Goal: Information Seeking & Learning: Learn about a topic

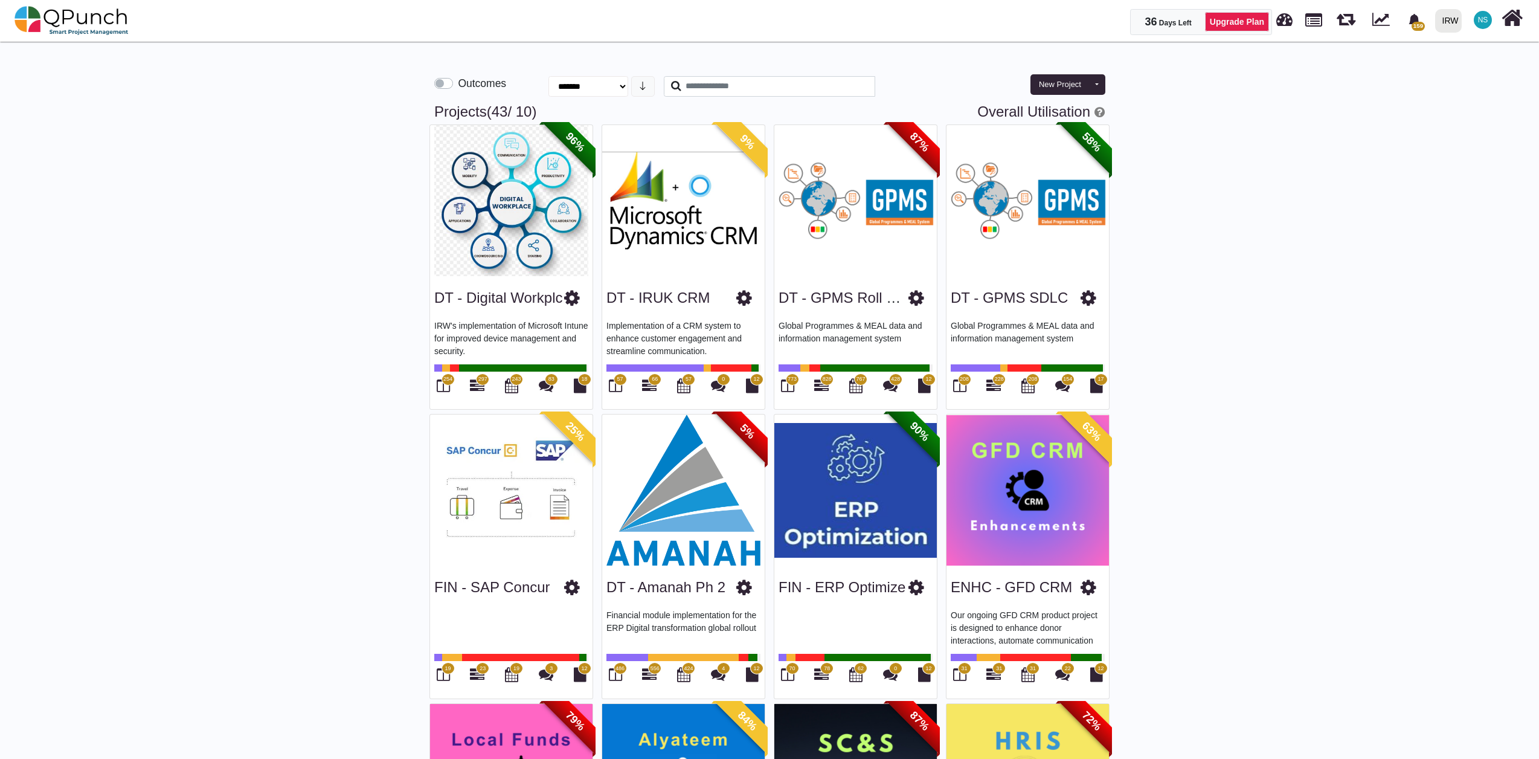
select select "**********"
click at [573, 298] on icon at bounding box center [572, 298] width 16 height 18
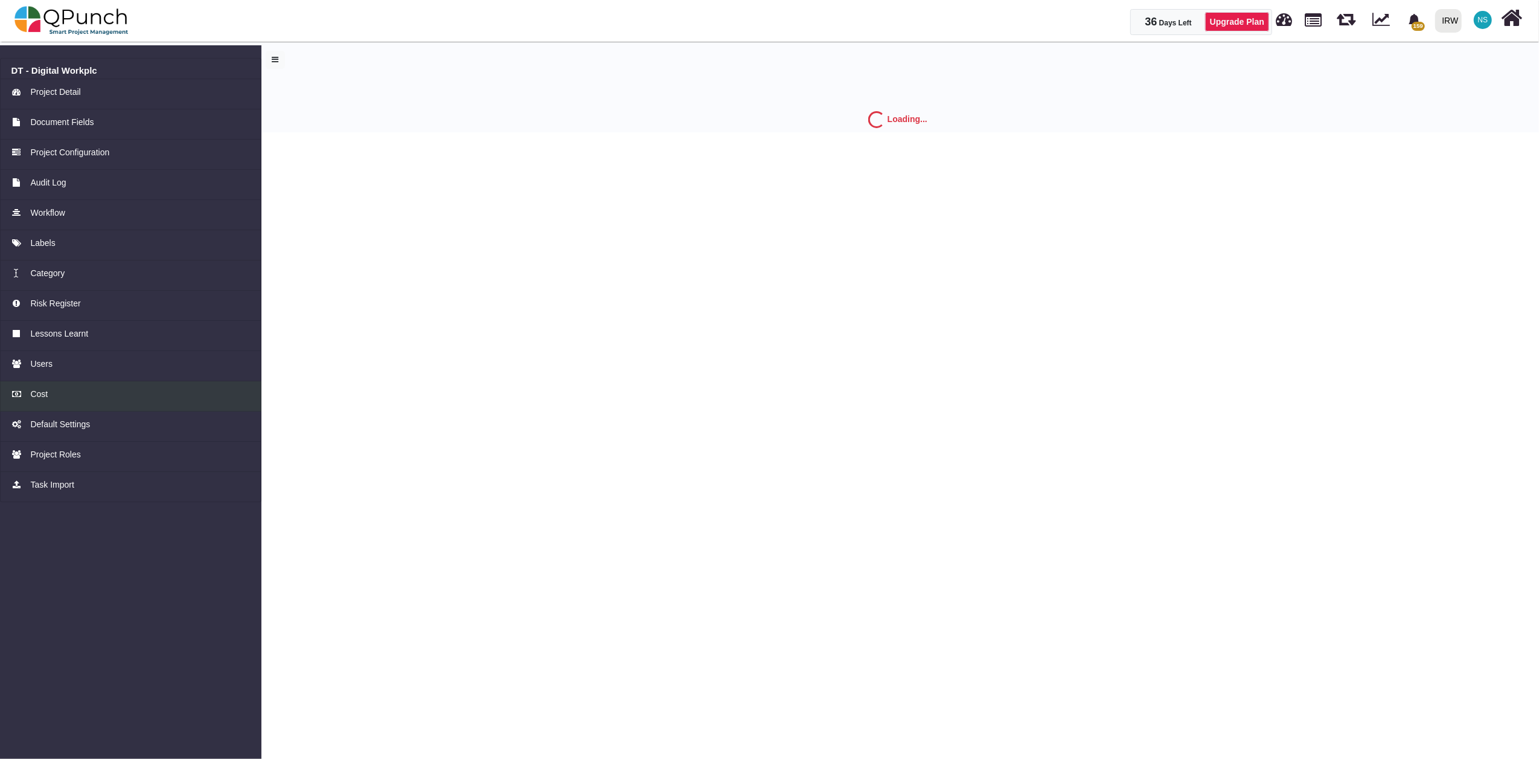
click at [42, 385] on link "Cost" at bounding box center [131, 396] width 262 height 30
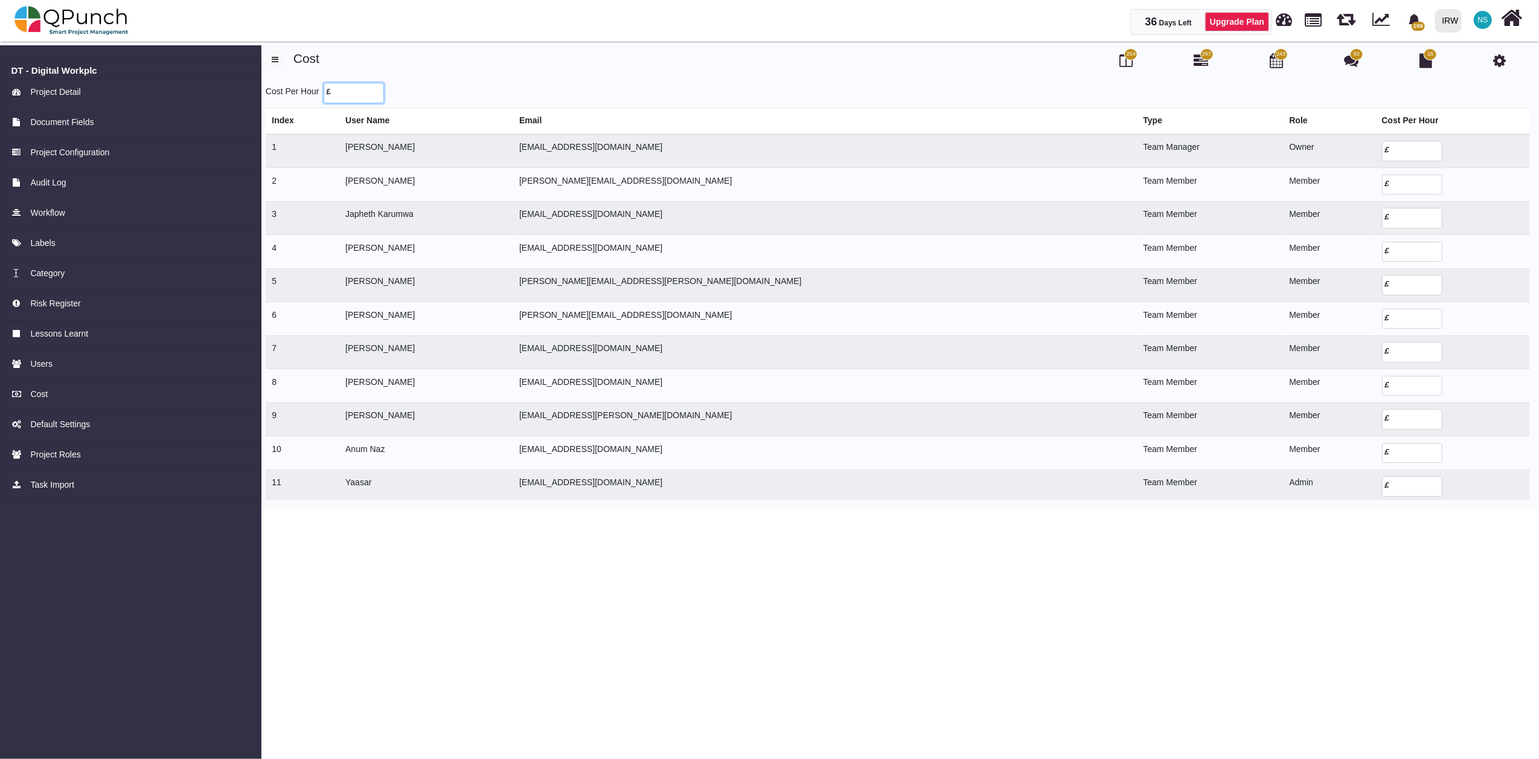
click at [345, 93] on input "number" at bounding box center [354, 93] width 60 height 21
type input "**"
click at [609, 562] on body "36 Days Left Upgrade Plan 159 Notification Clear Transition to operations team …" at bounding box center [769, 379] width 1539 height 759
click at [477, 153] on td "[PERSON_NAME]" at bounding box center [426, 151] width 174 height 34
click at [477, 150] on td "[PERSON_NAME]" at bounding box center [426, 151] width 174 height 34
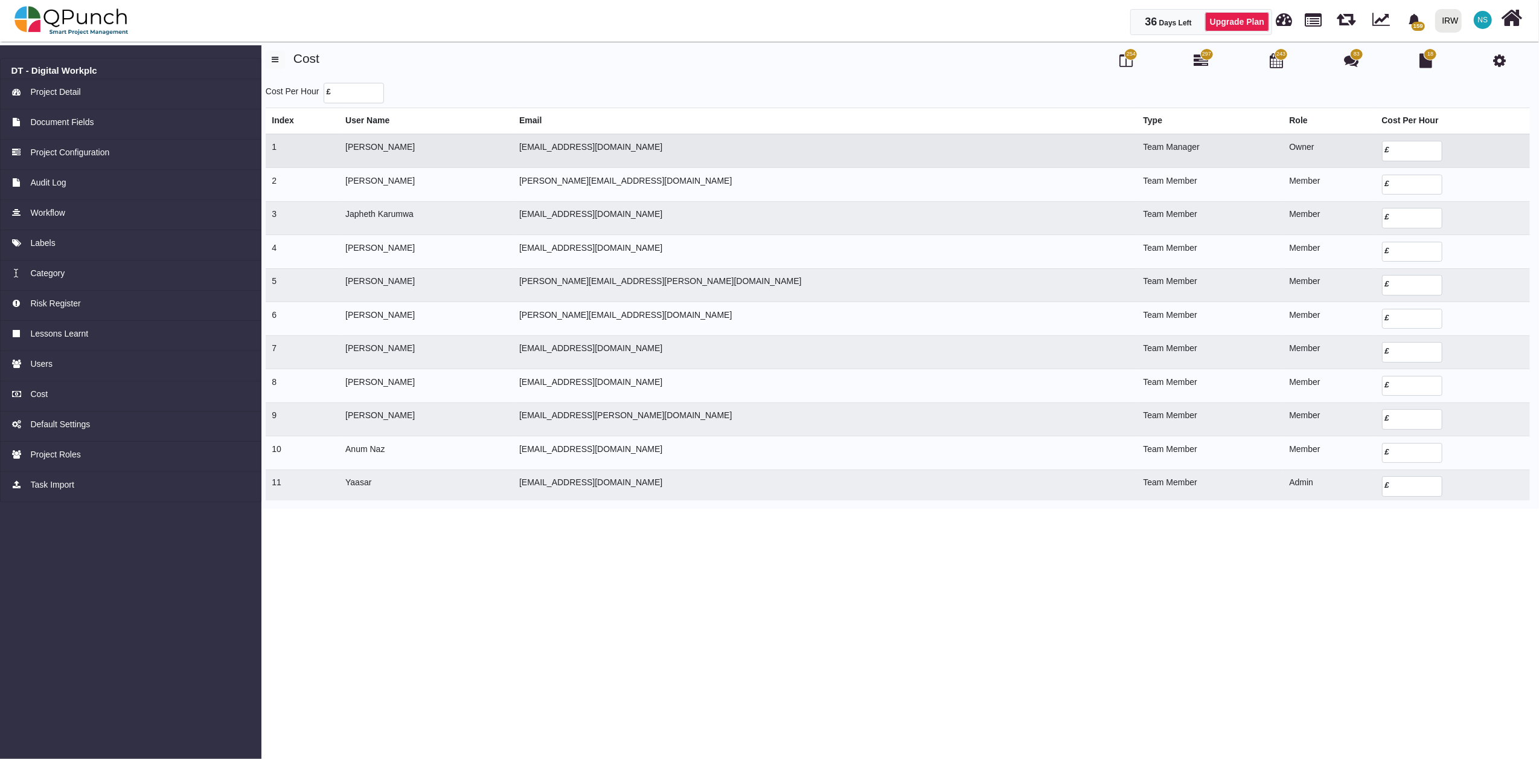
click at [1378, 162] on td "£" at bounding box center [1453, 151] width 155 height 34
click at [1382, 157] on input "number" at bounding box center [1412, 151] width 60 height 21
click at [53, 383] on link "Cost" at bounding box center [131, 396] width 262 height 30
click at [54, 397] on div "Cost" at bounding box center [130, 394] width 239 height 13
click at [39, 385] on link "Cost" at bounding box center [131, 396] width 262 height 30
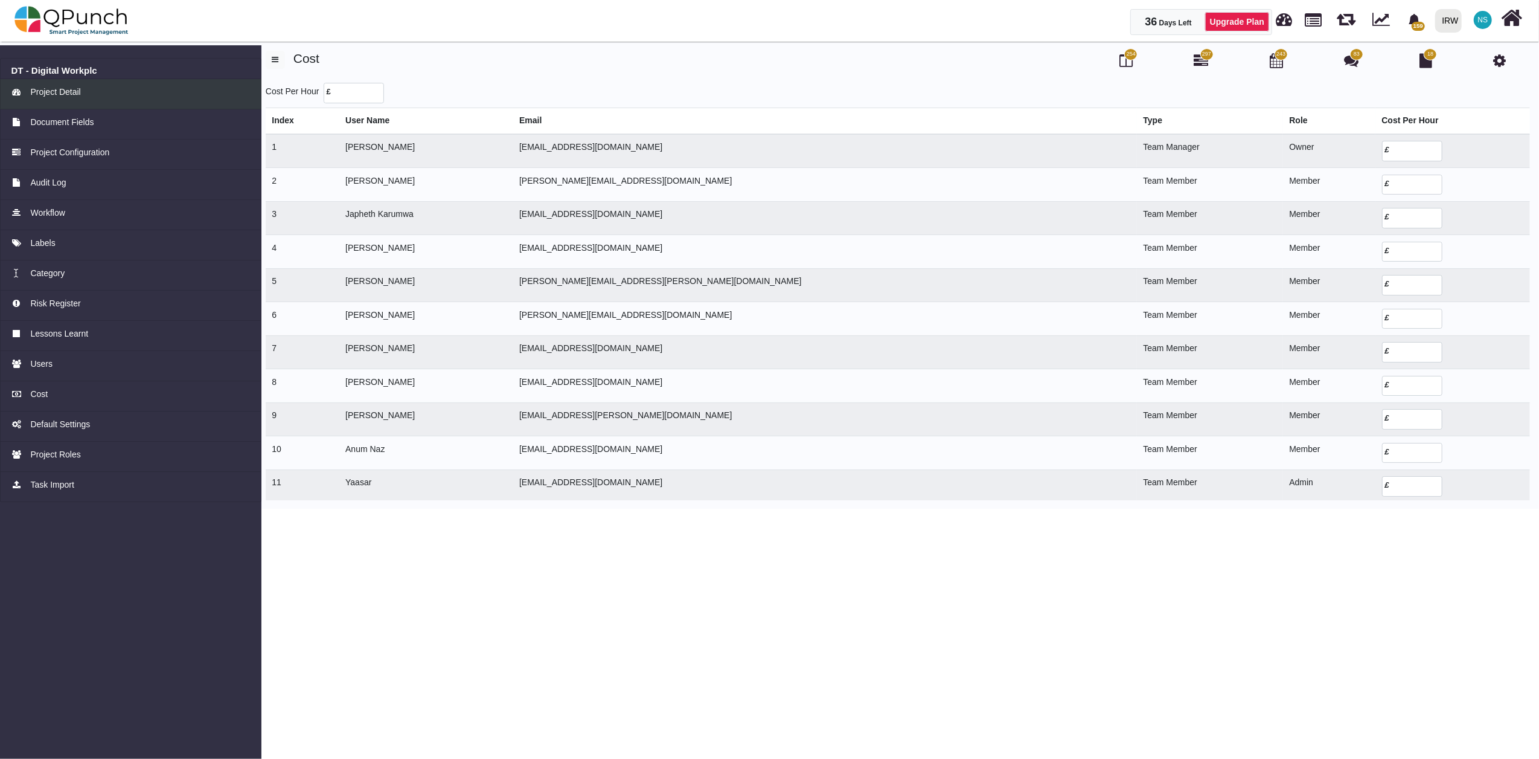
click at [85, 83] on link "Project Detail" at bounding box center [131, 94] width 262 height 30
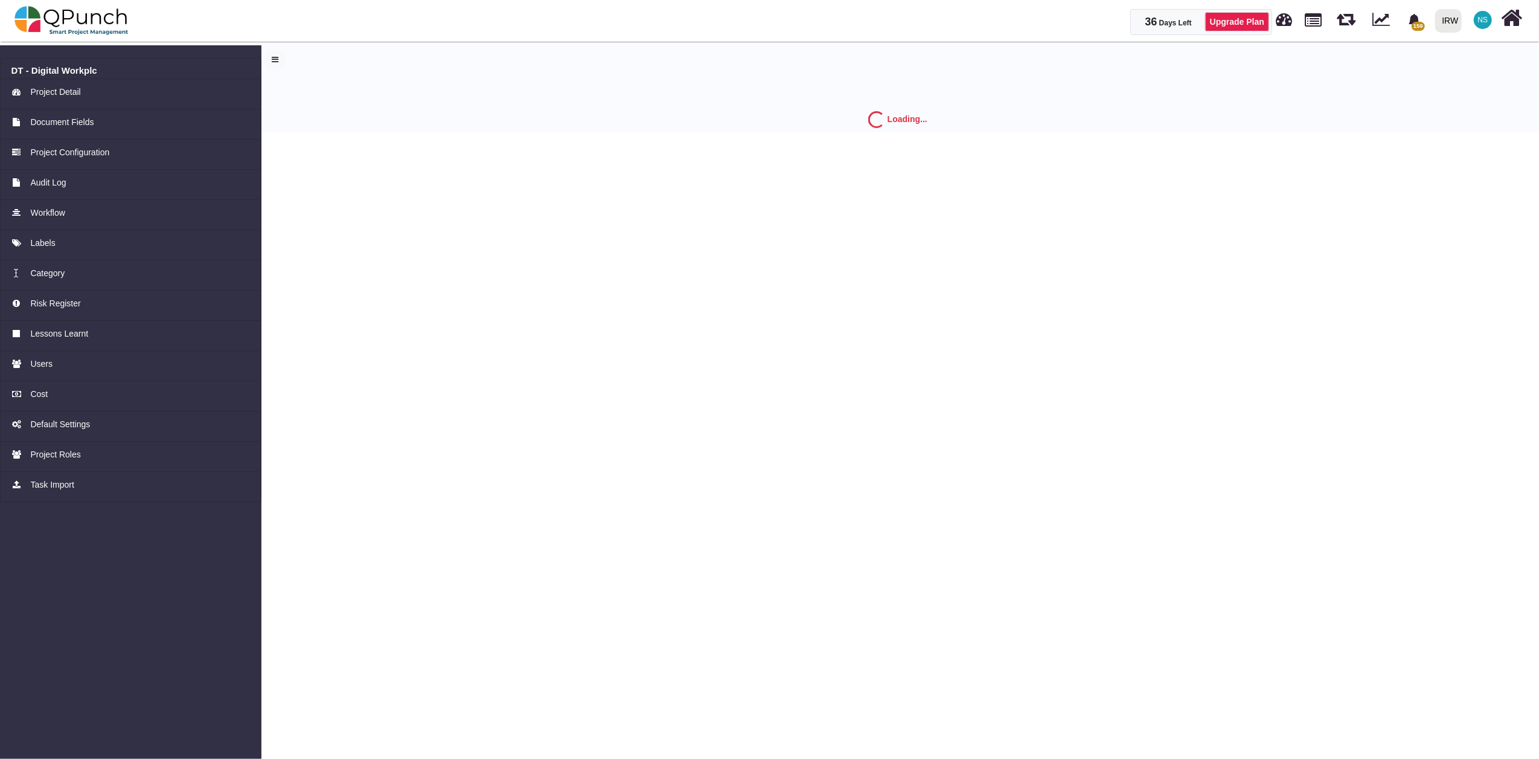
select select "*"
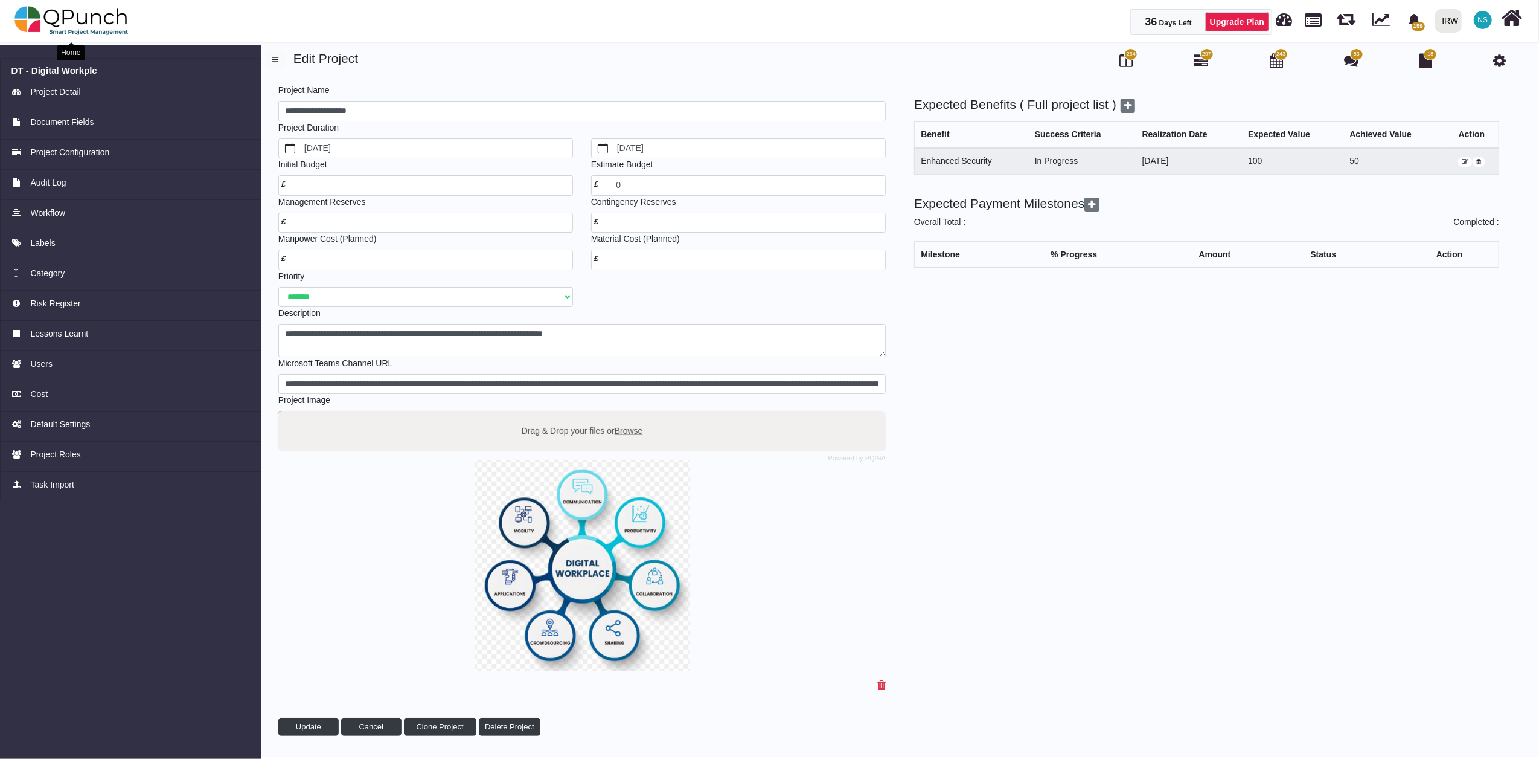
click at [89, 17] on img at bounding box center [71, 20] width 114 height 36
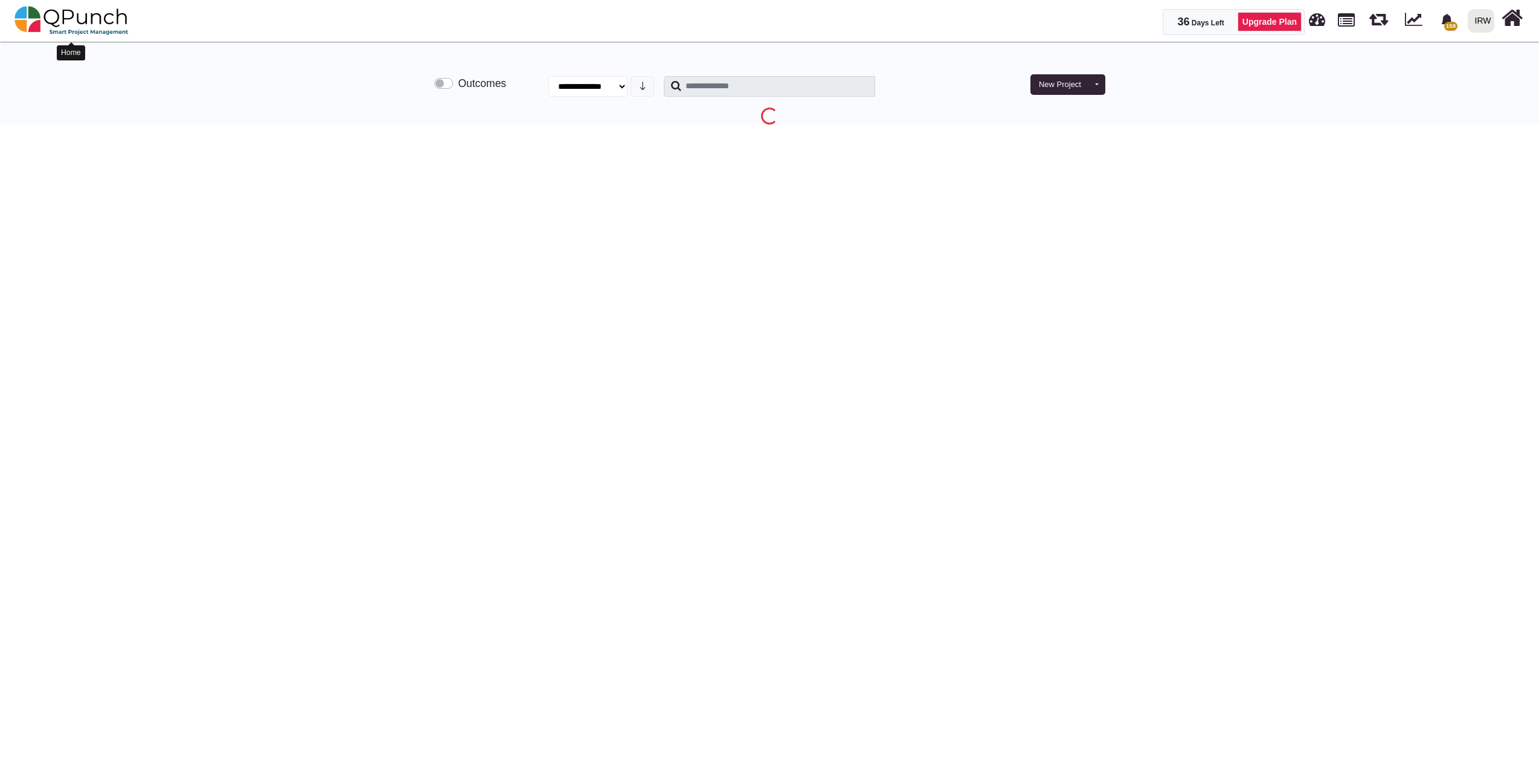
select select "**********"
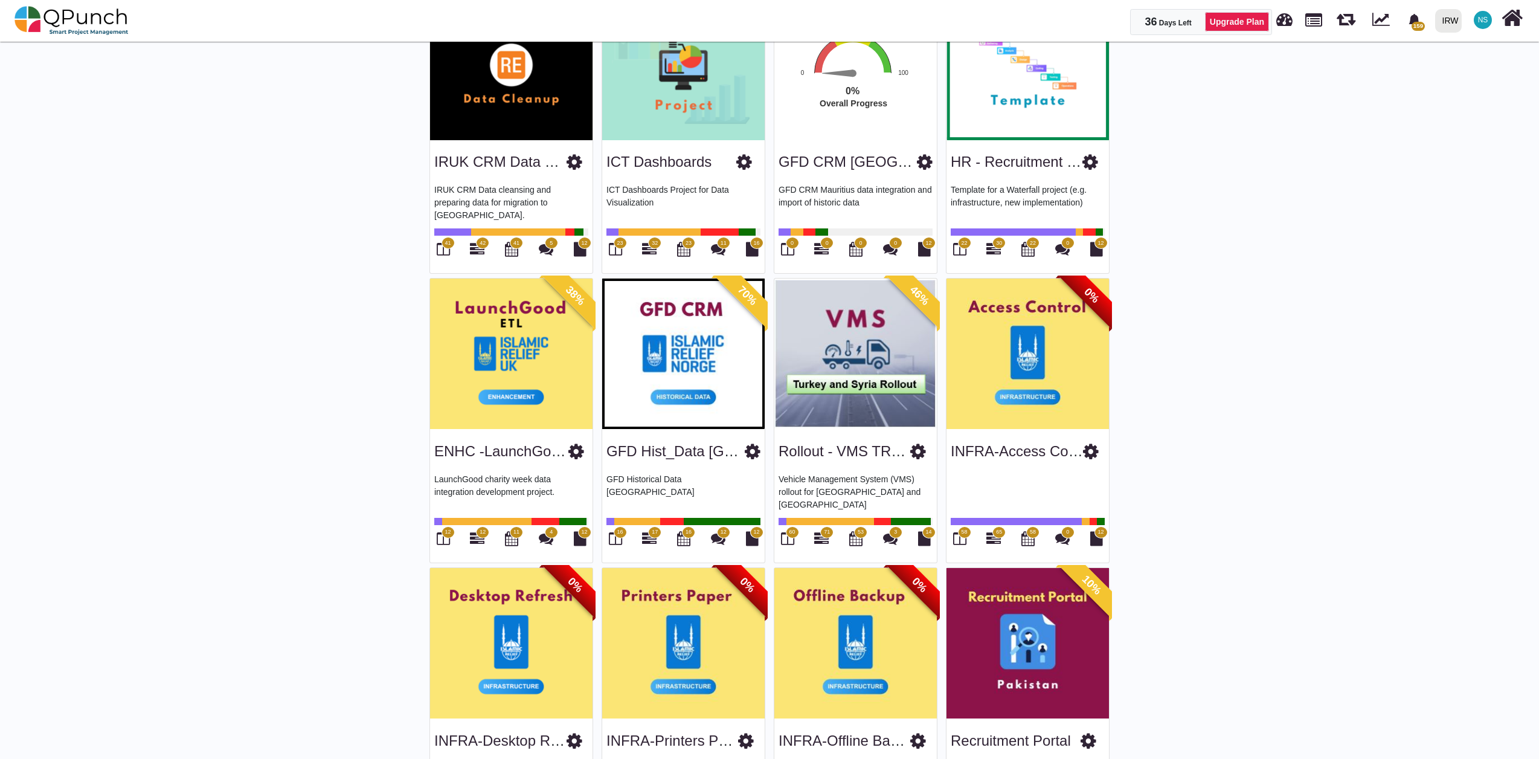
scroll to position [1878, 0]
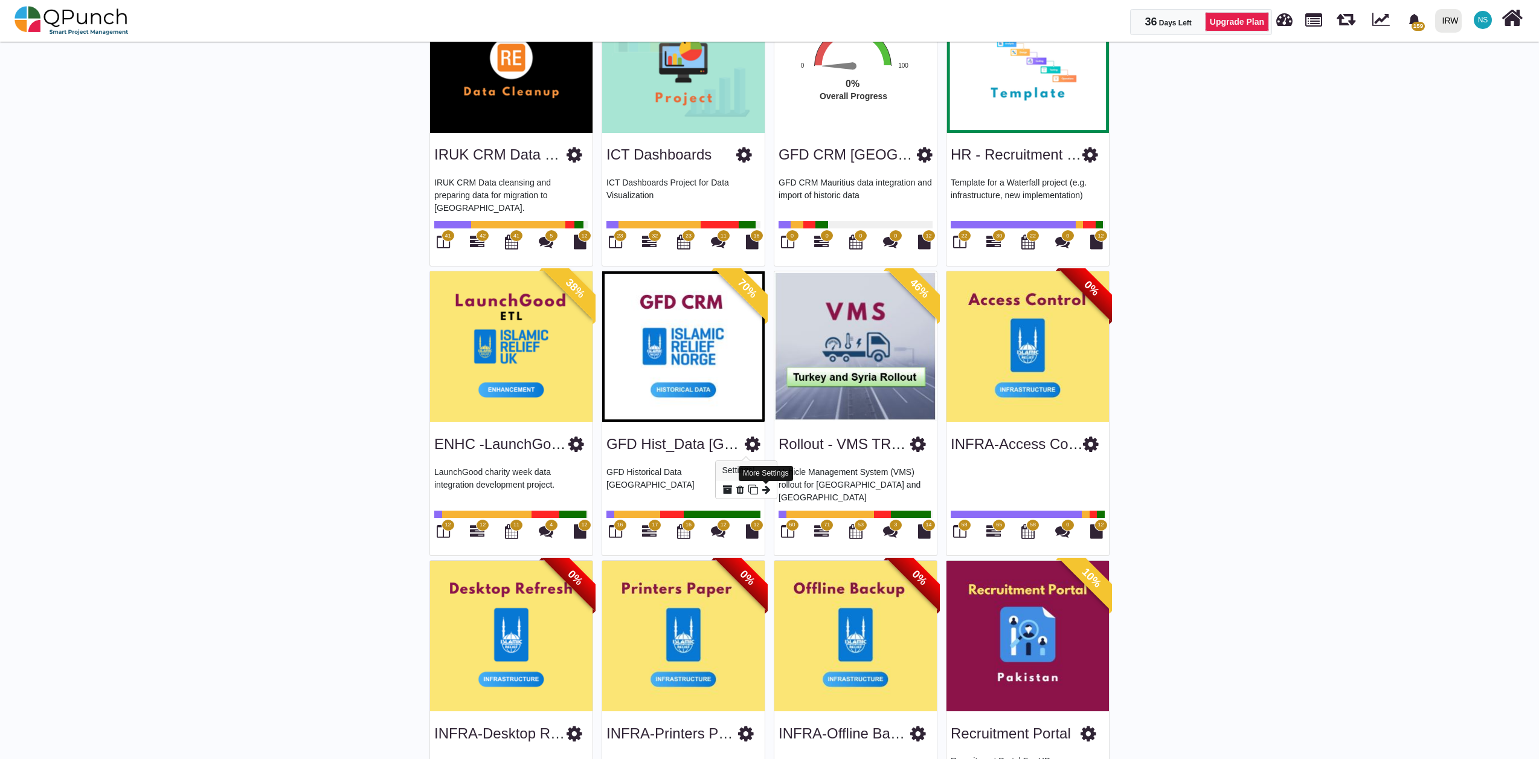
click at [766, 489] on icon at bounding box center [766, 489] width 8 height 10
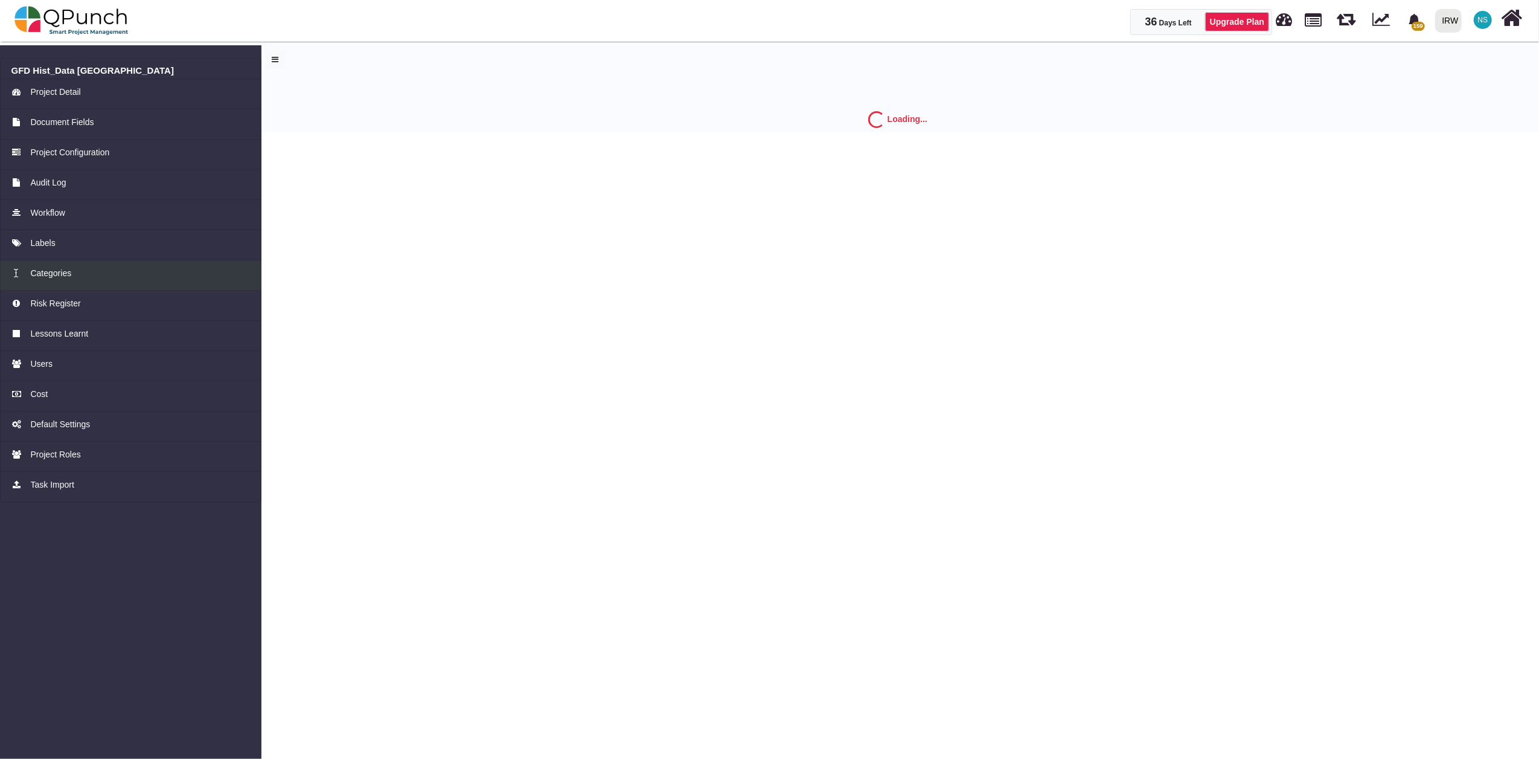
select select "*"
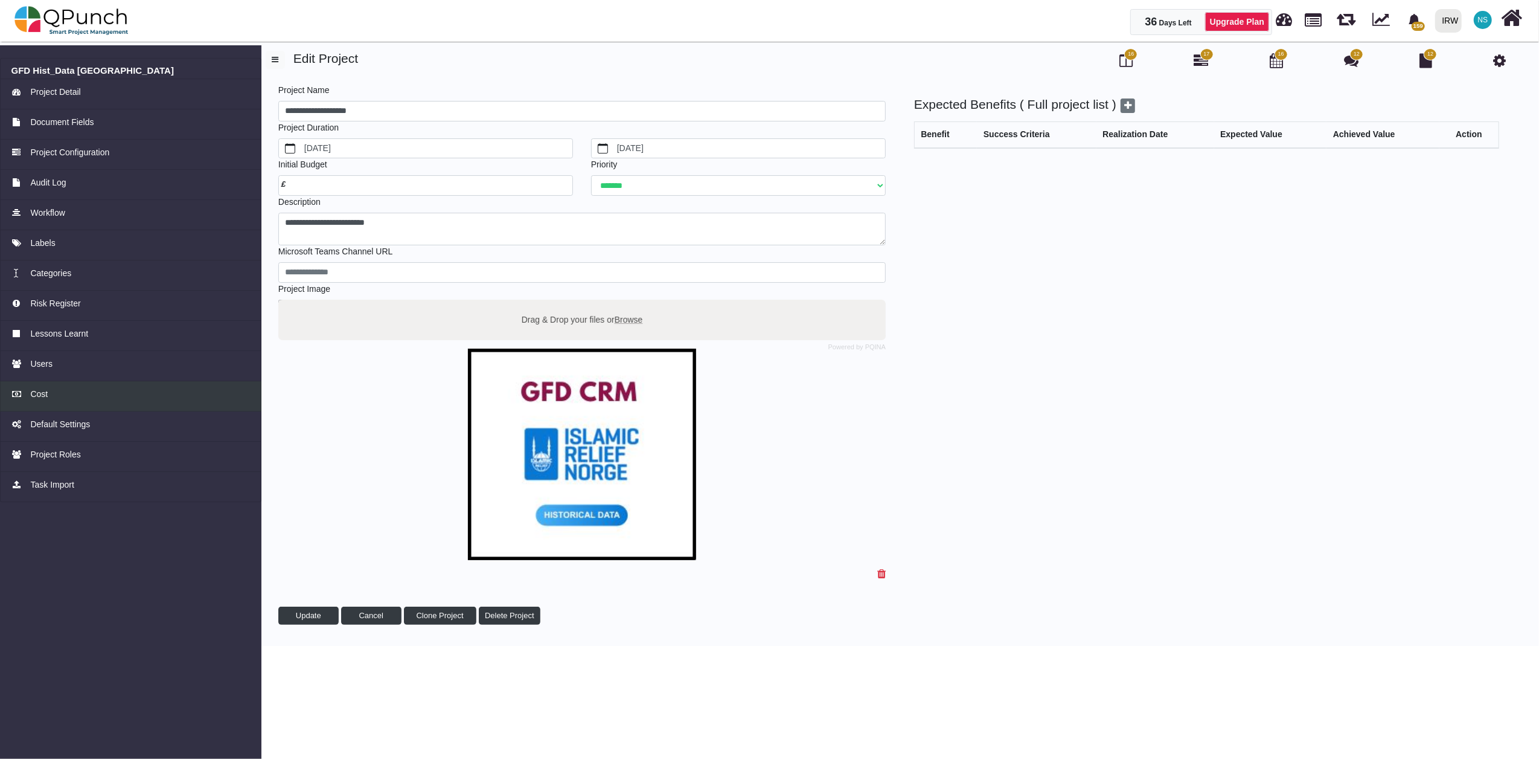
click at [40, 394] on span "Cost" at bounding box center [39, 394] width 18 height 13
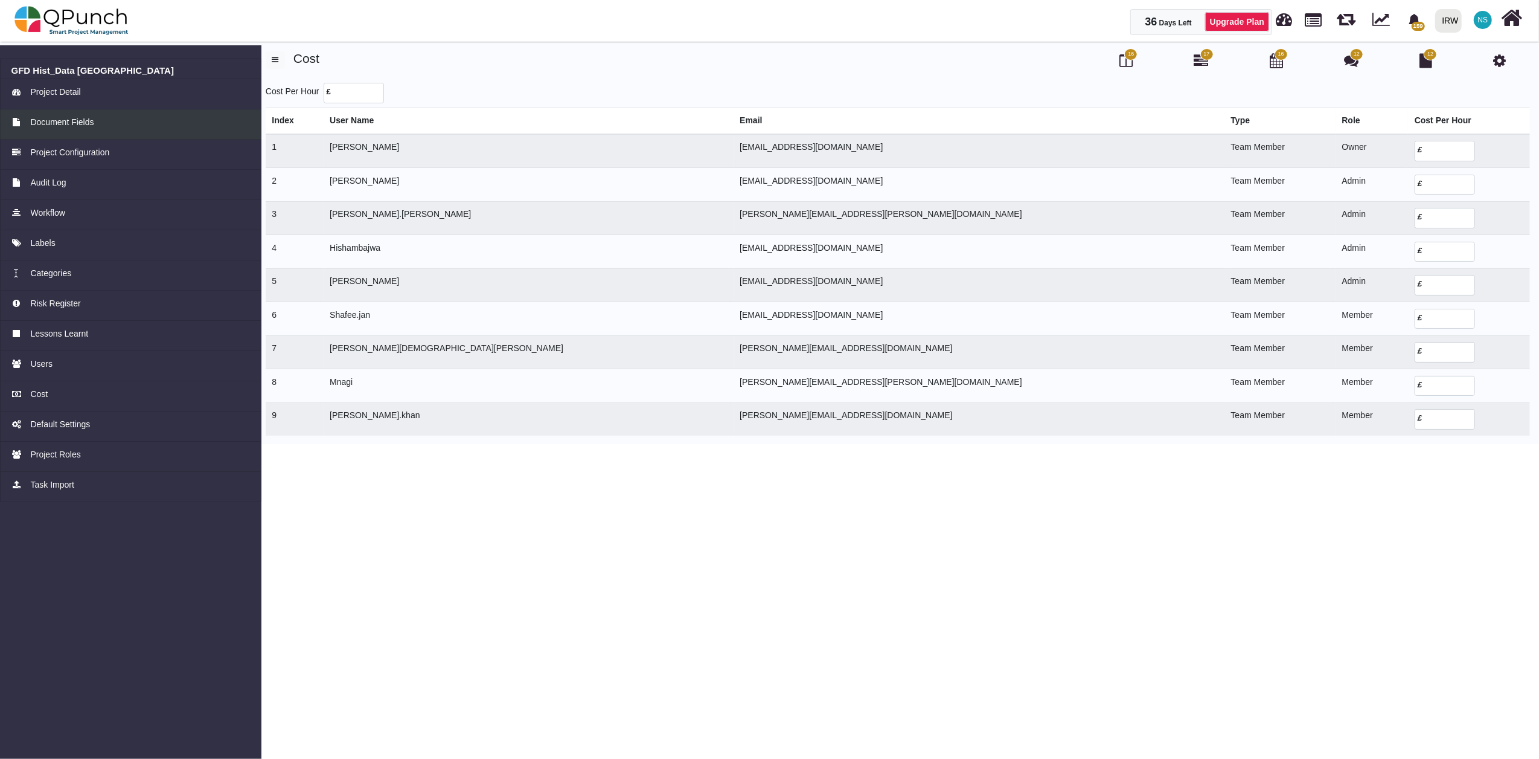
click at [79, 116] on span "Document Fields" at bounding box center [61, 122] width 63 height 13
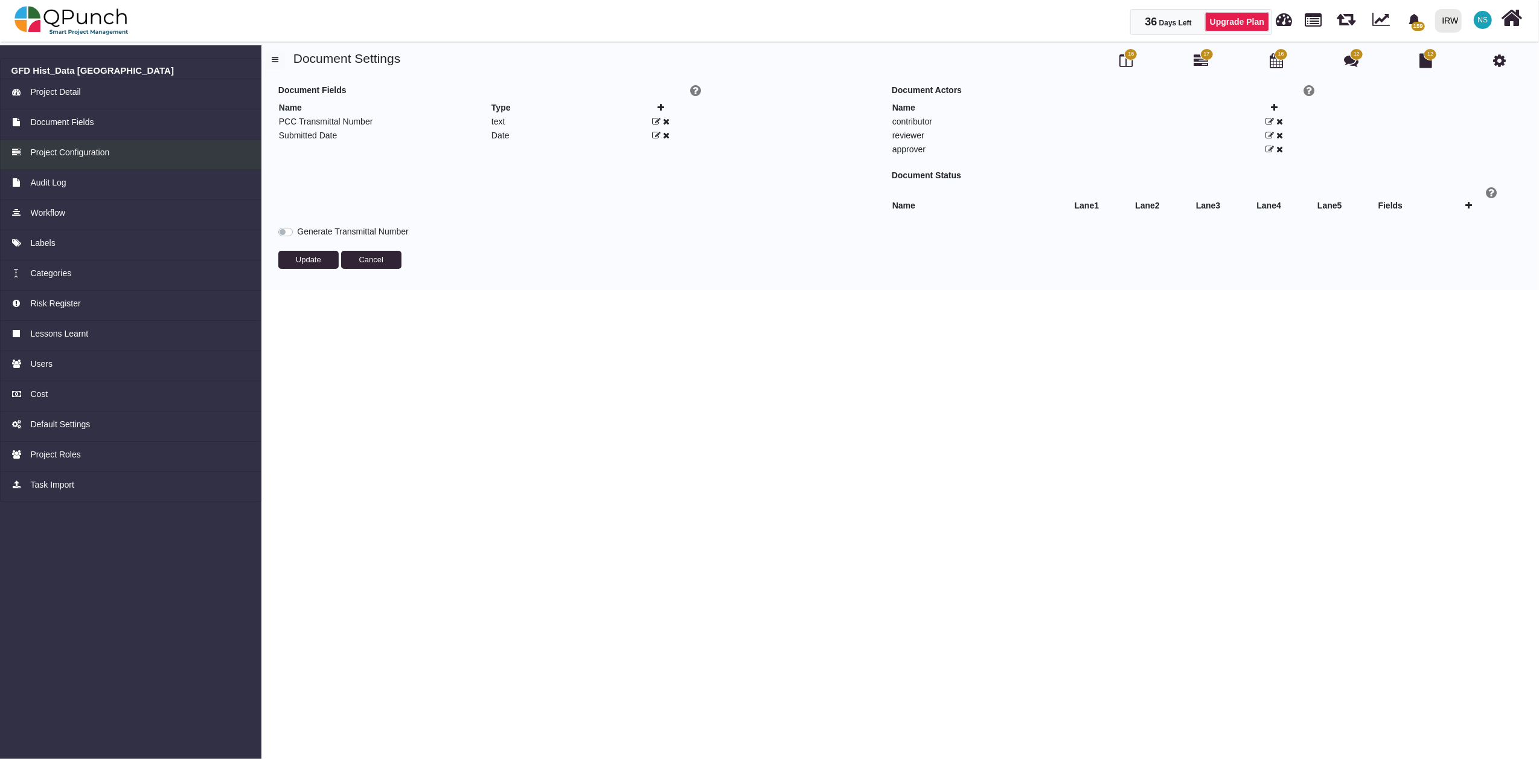
click at [115, 152] on div "Project Configuration" at bounding box center [130, 152] width 239 height 13
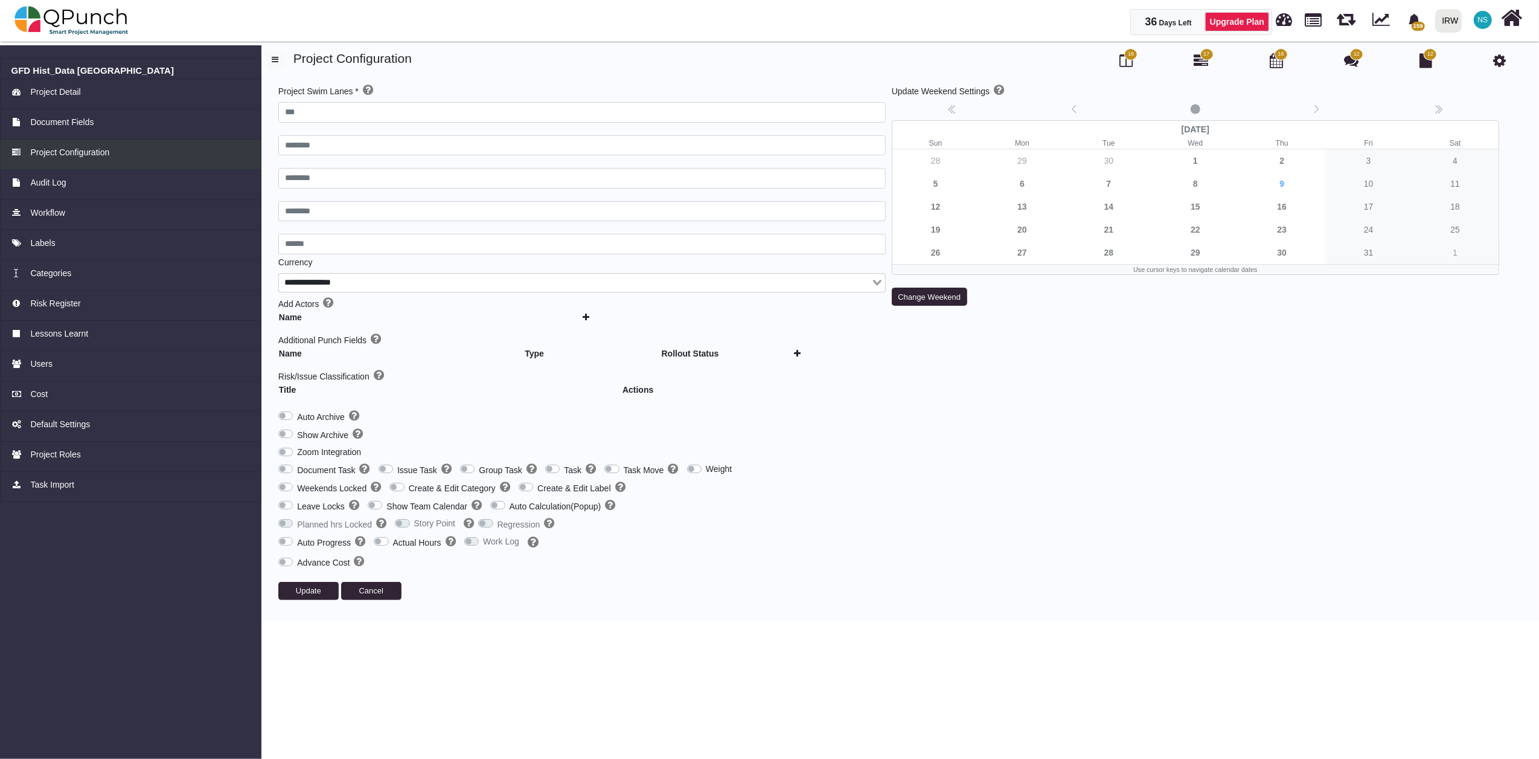
type input "***"
type input "********"
type input "******"
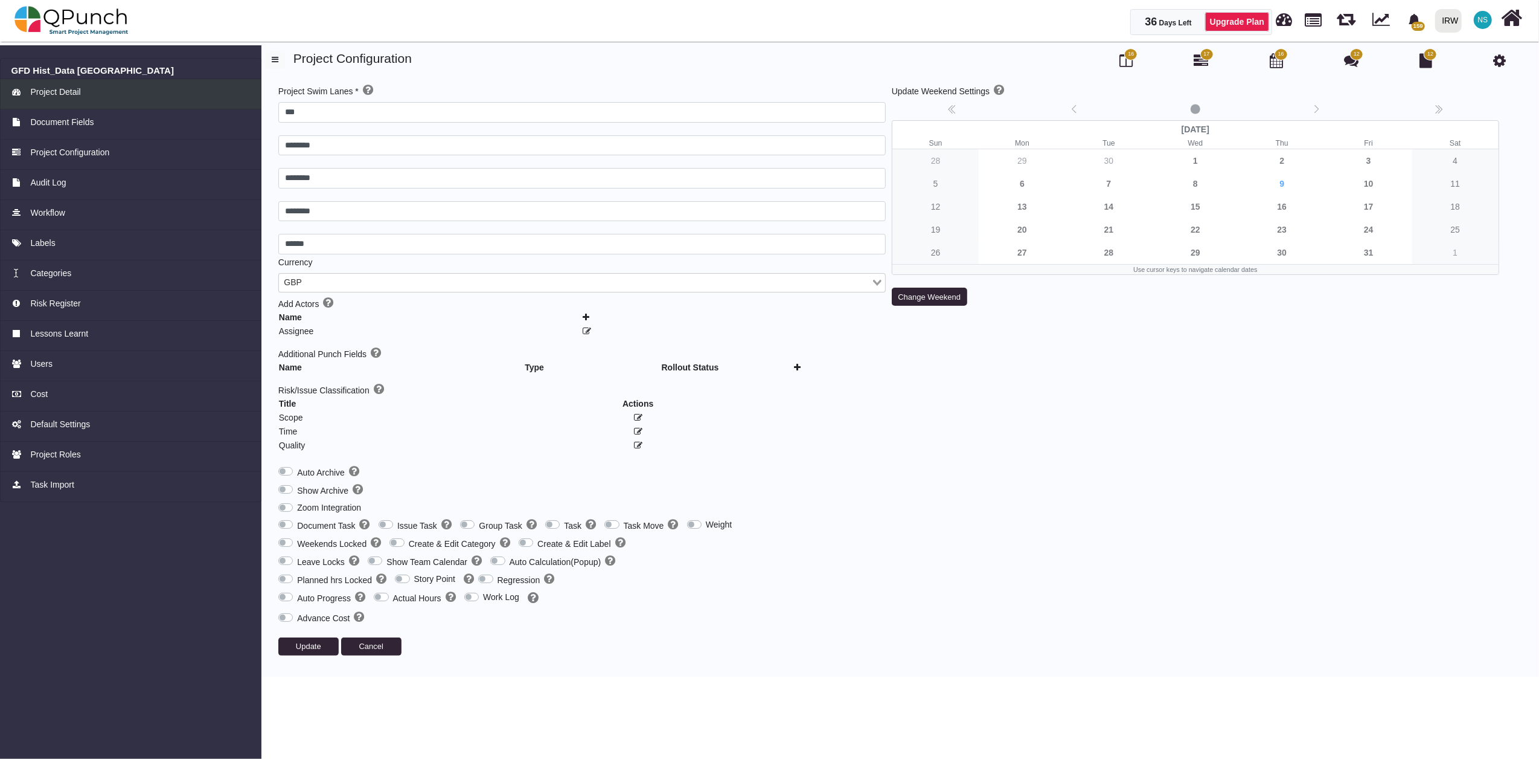
click at [59, 86] on span "Project Detail" at bounding box center [55, 92] width 50 height 13
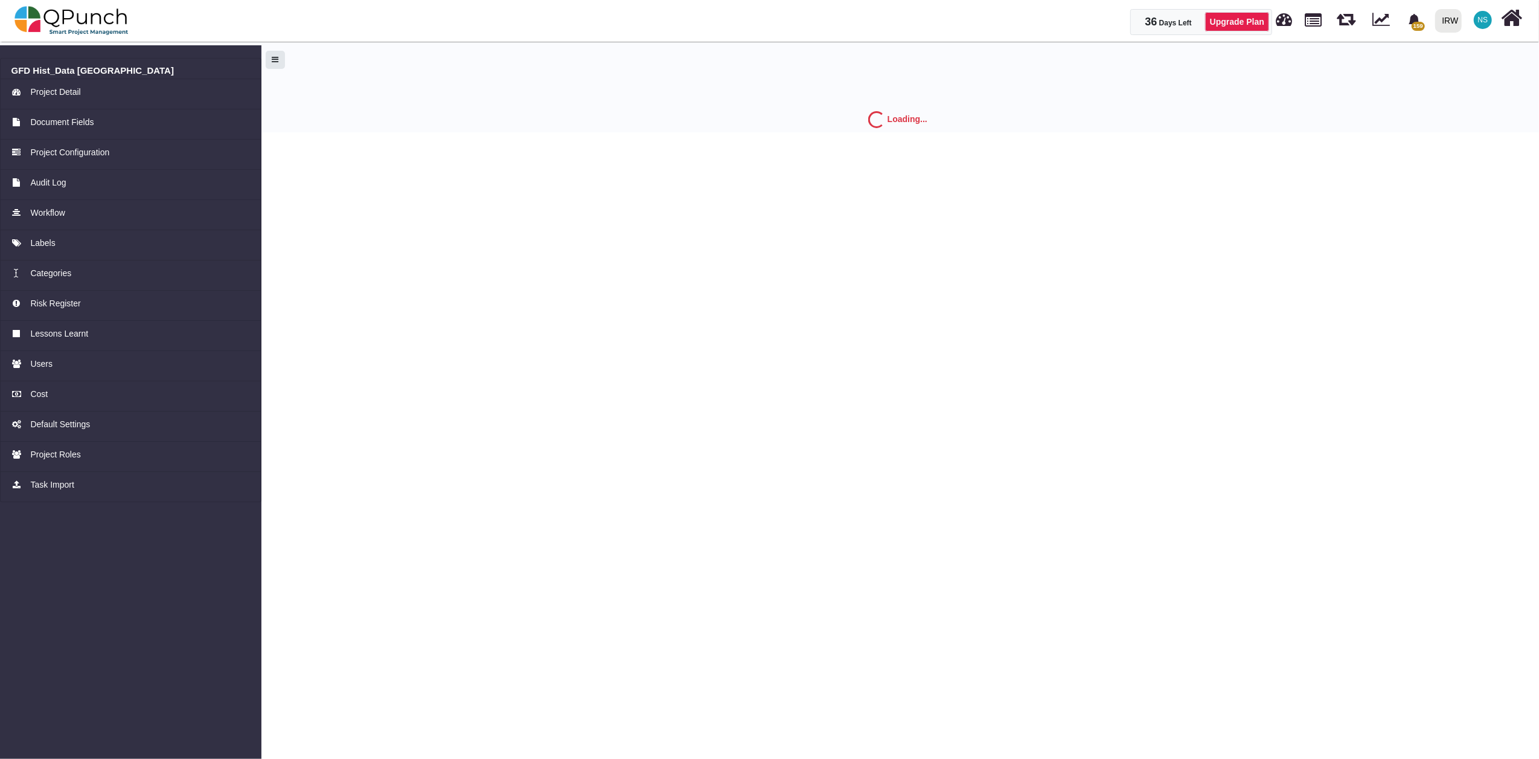
click at [277, 65] on button "button" at bounding box center [275, 60] width 19 height 18
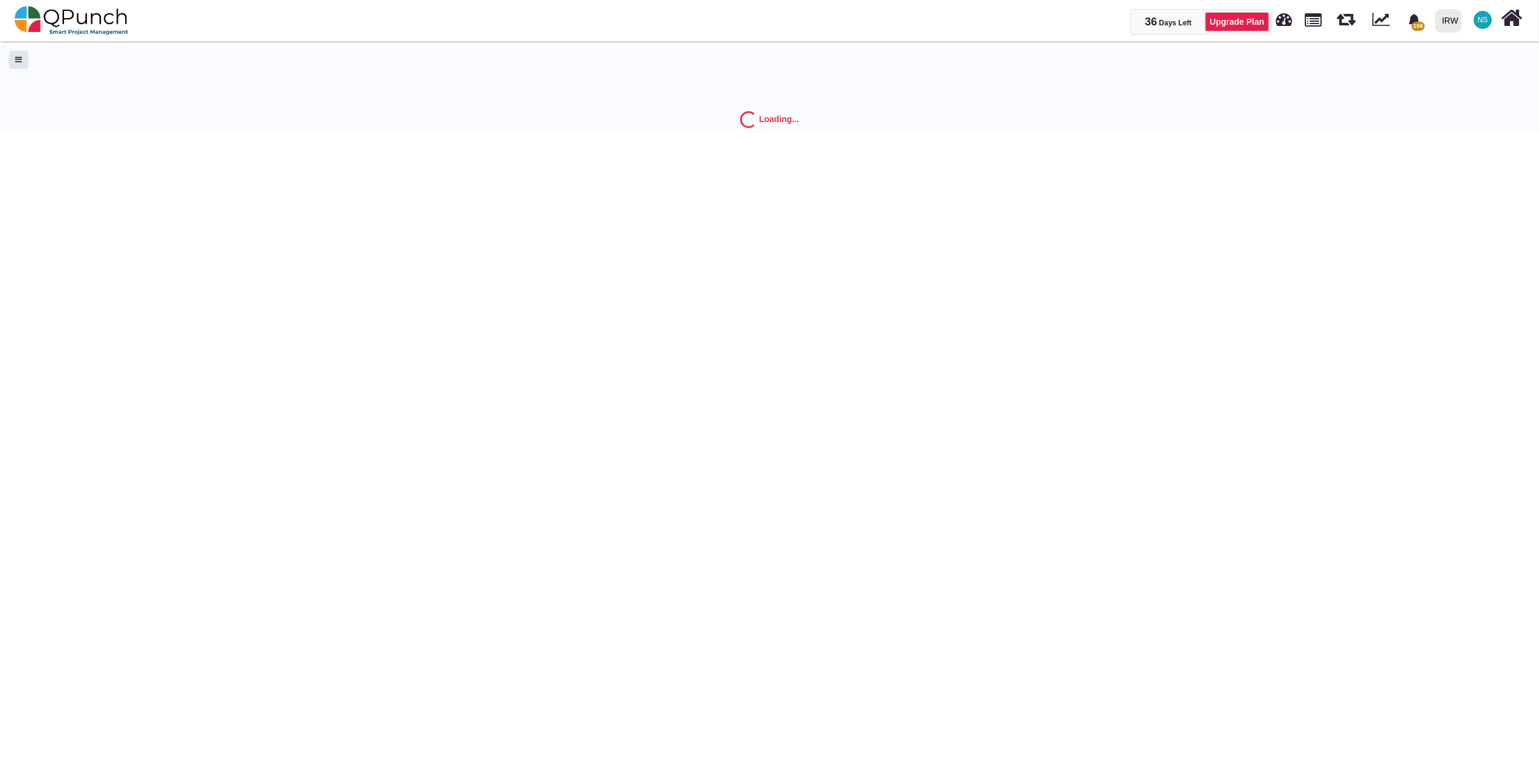
click at [20, 66] on button "button" at bounding box center [18, 60] width 19 height 18
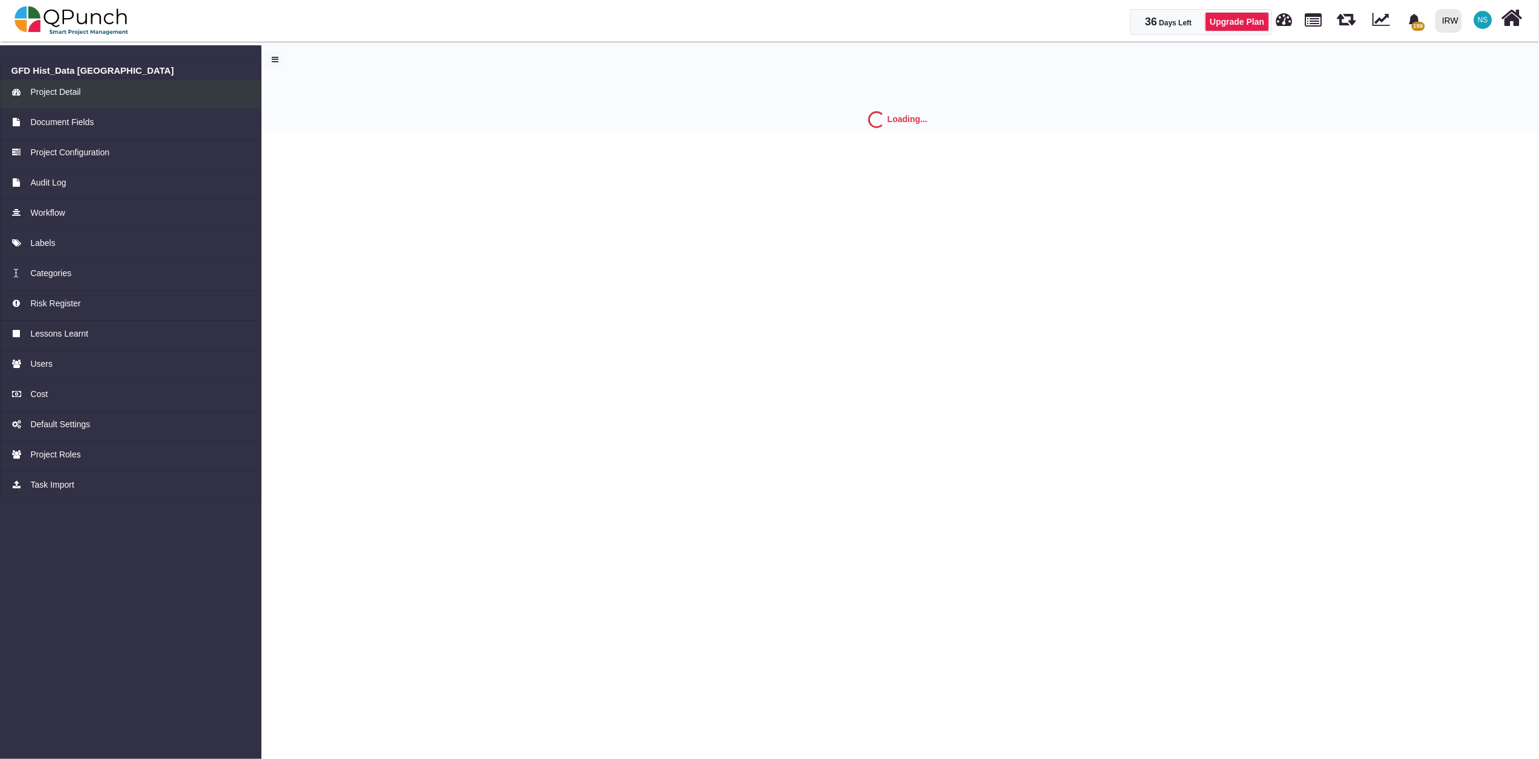
click at [75, 95] on span "Project Detail" at bounding box center [55, 92] width 50 height 13
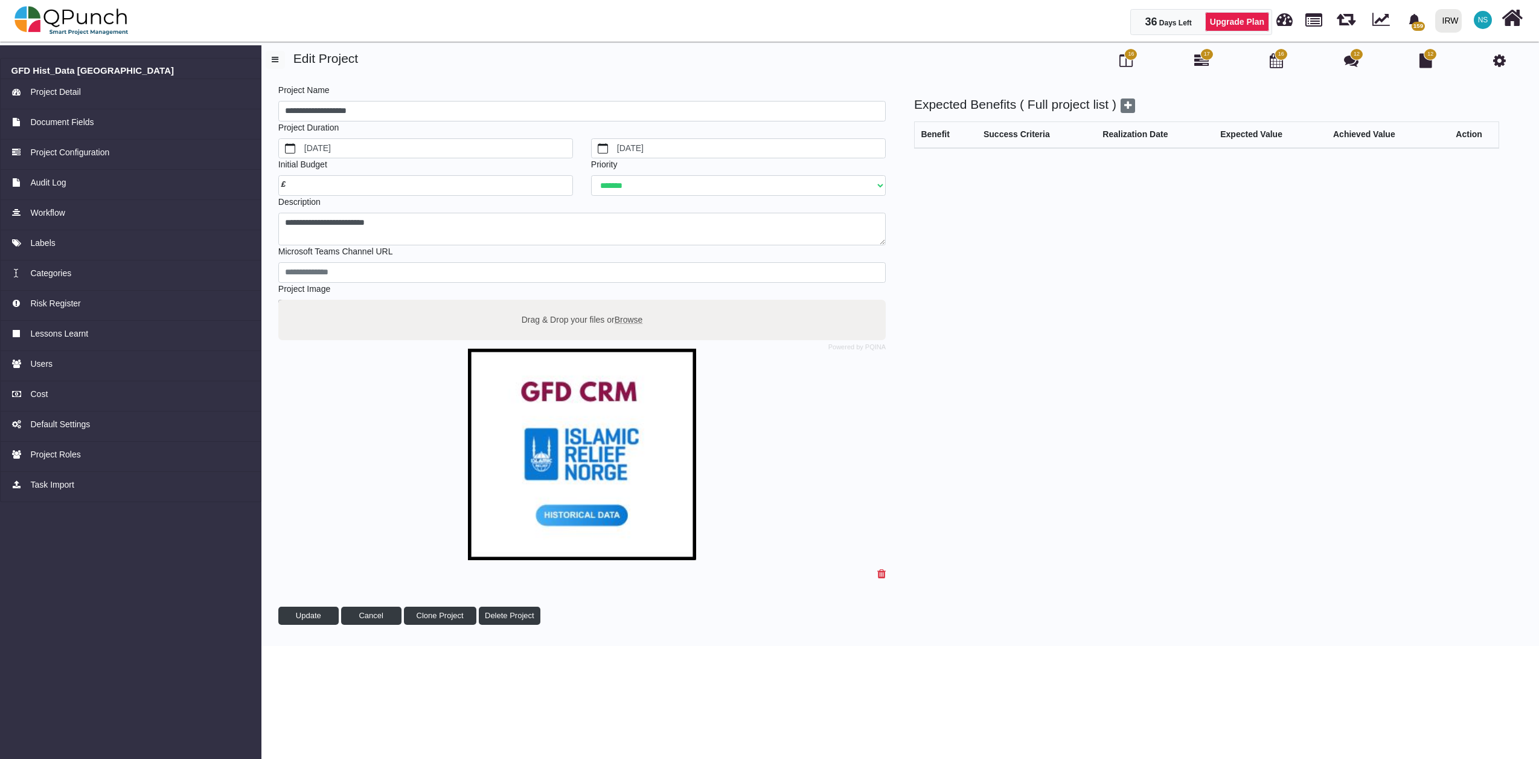
select select "*"
click at [296, 180] on span at bounding box center [294, 185] width 18 height 10
click at [465, 184] on input "number" at bounding box center [425, 185] width 295 height 21
click at [32, 388] on span "Cost" at bounding box center [39, 394] width 18 height 13
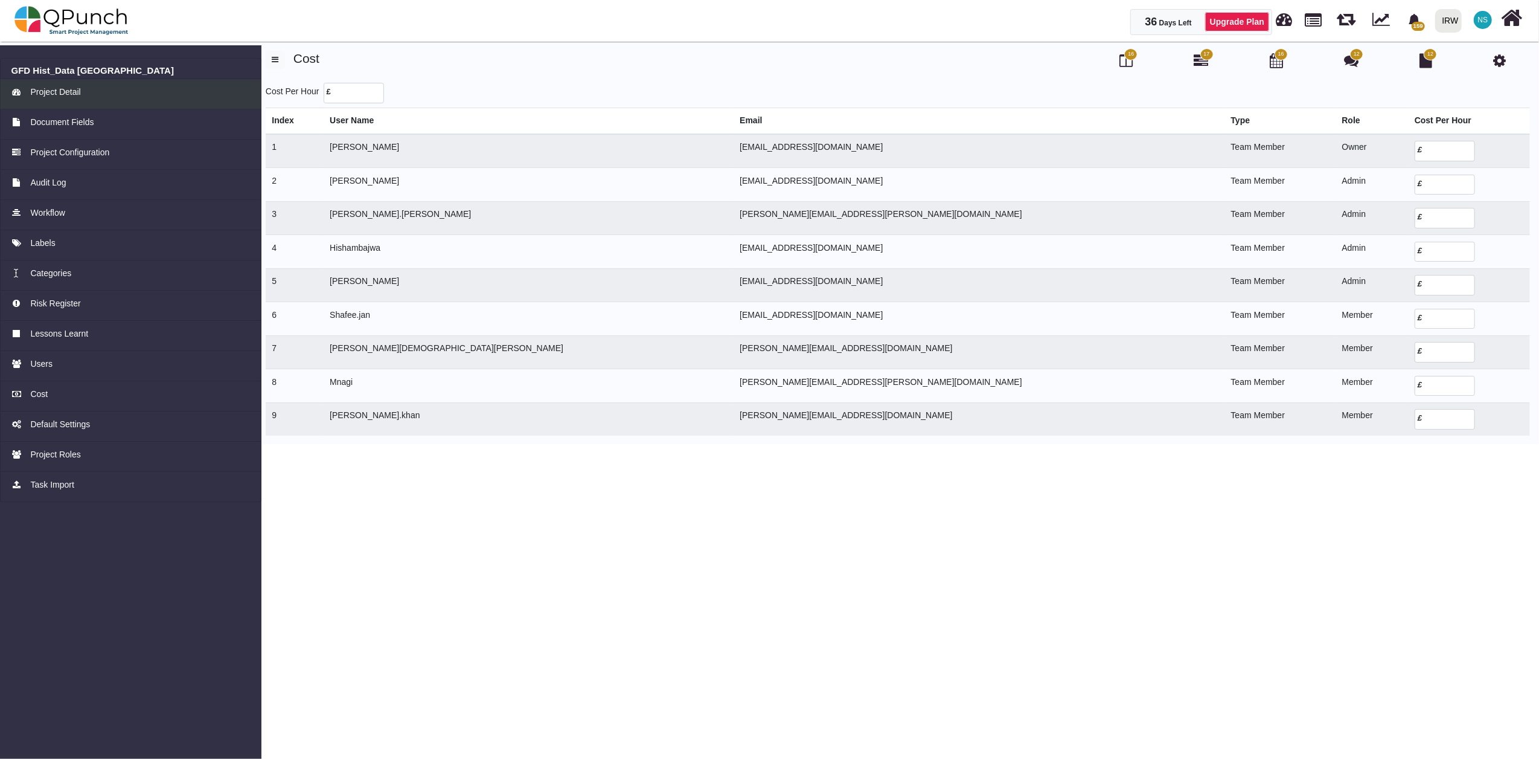
click at [58, 87] on span "Project Detail" at bounding box center [55, 92] width 50 height 13
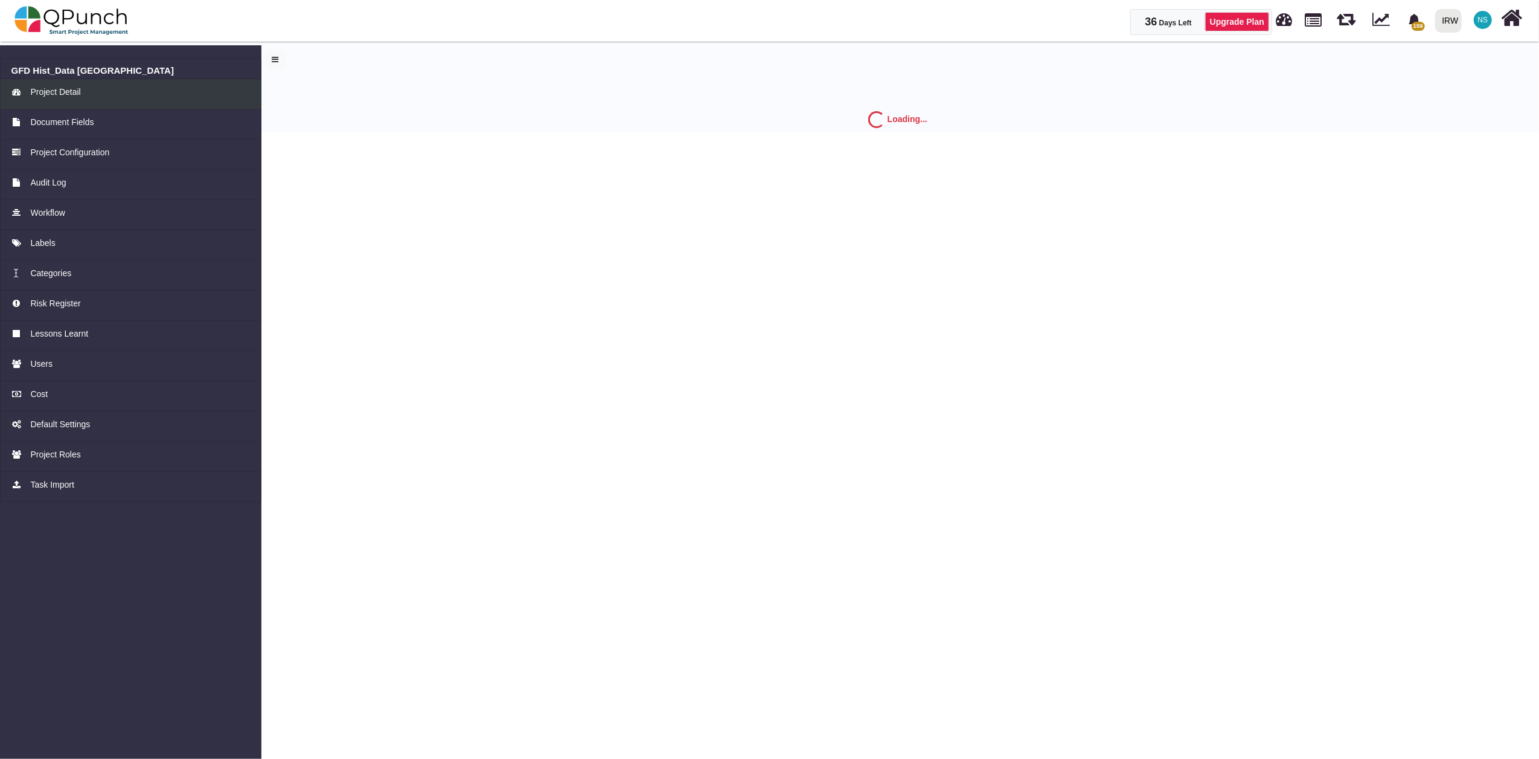
select select "*"
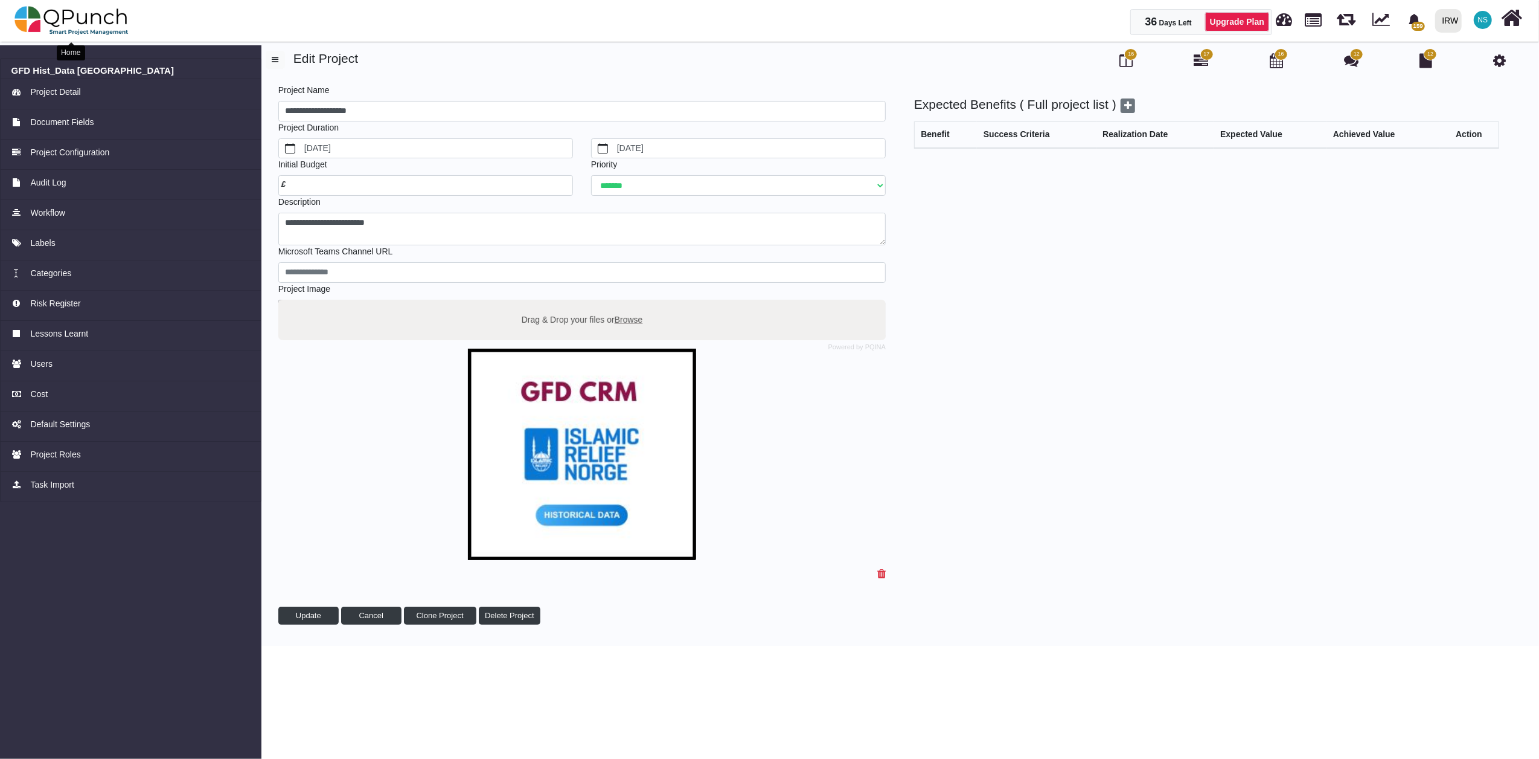
click at [99, 17] on img at bounding box center [71, 20] width 114 height 36
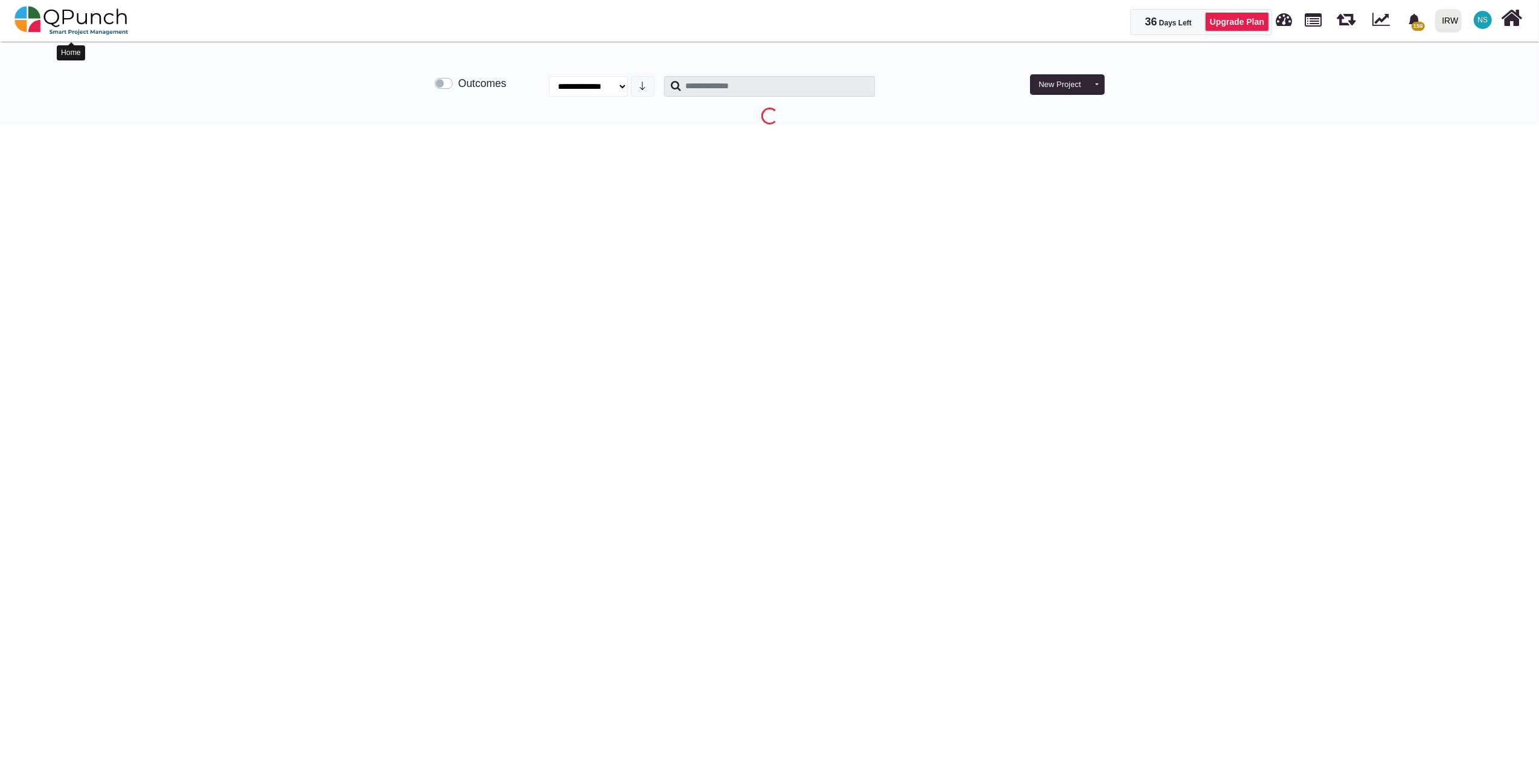
select select "**********"
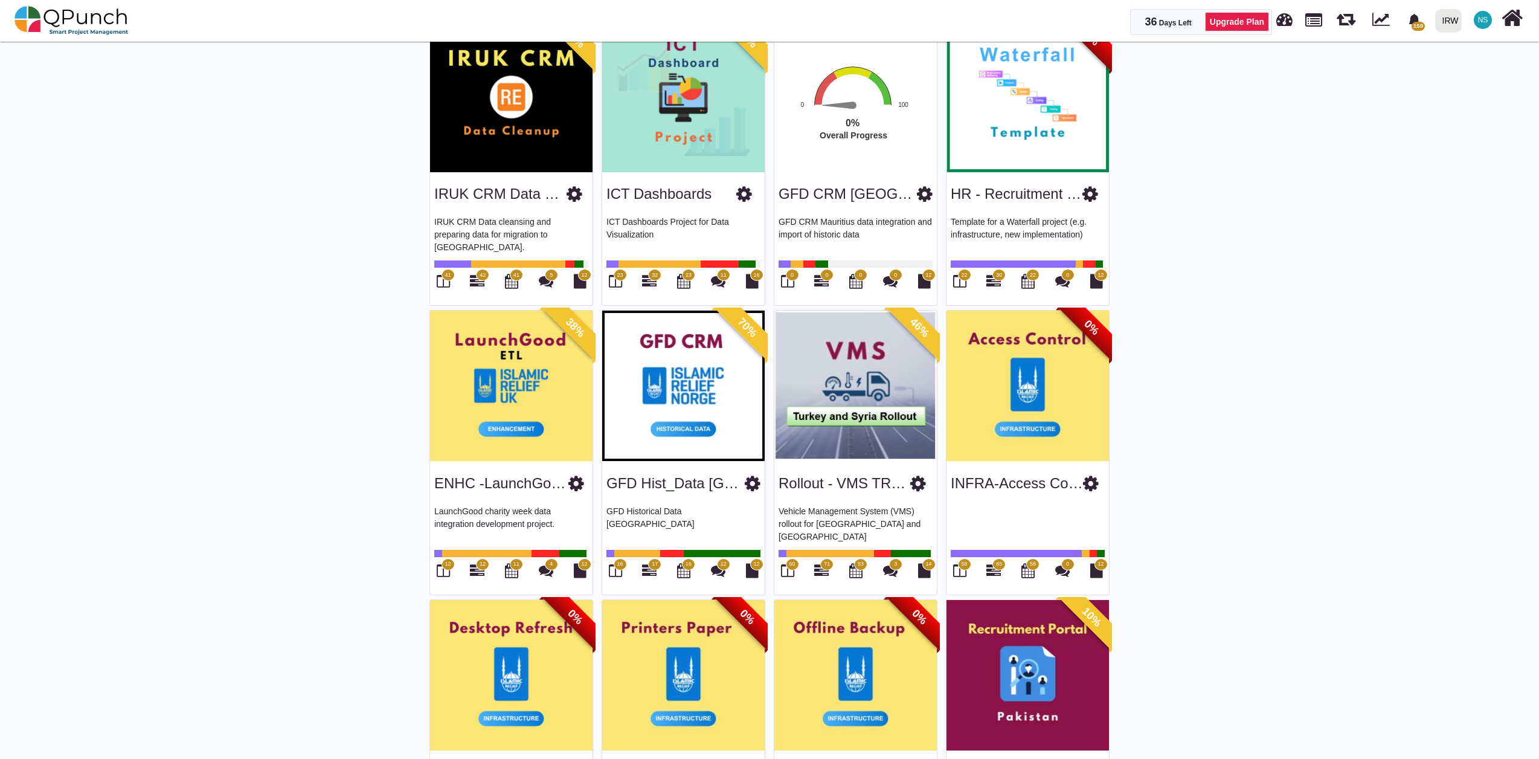
scroll to position [1878, 0]
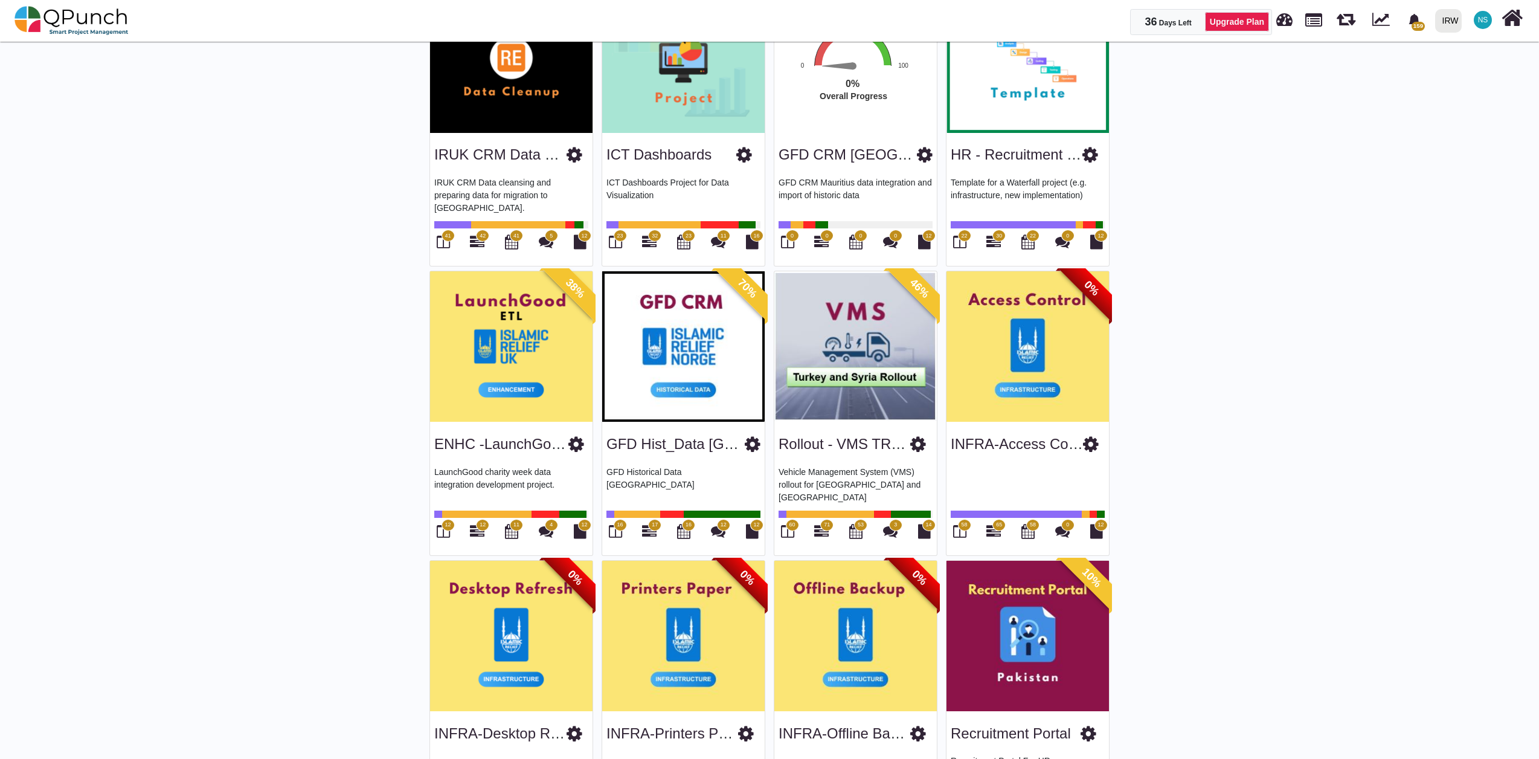
click at [669, 339] on img at bounding box center [683, 346] width 162 height 151
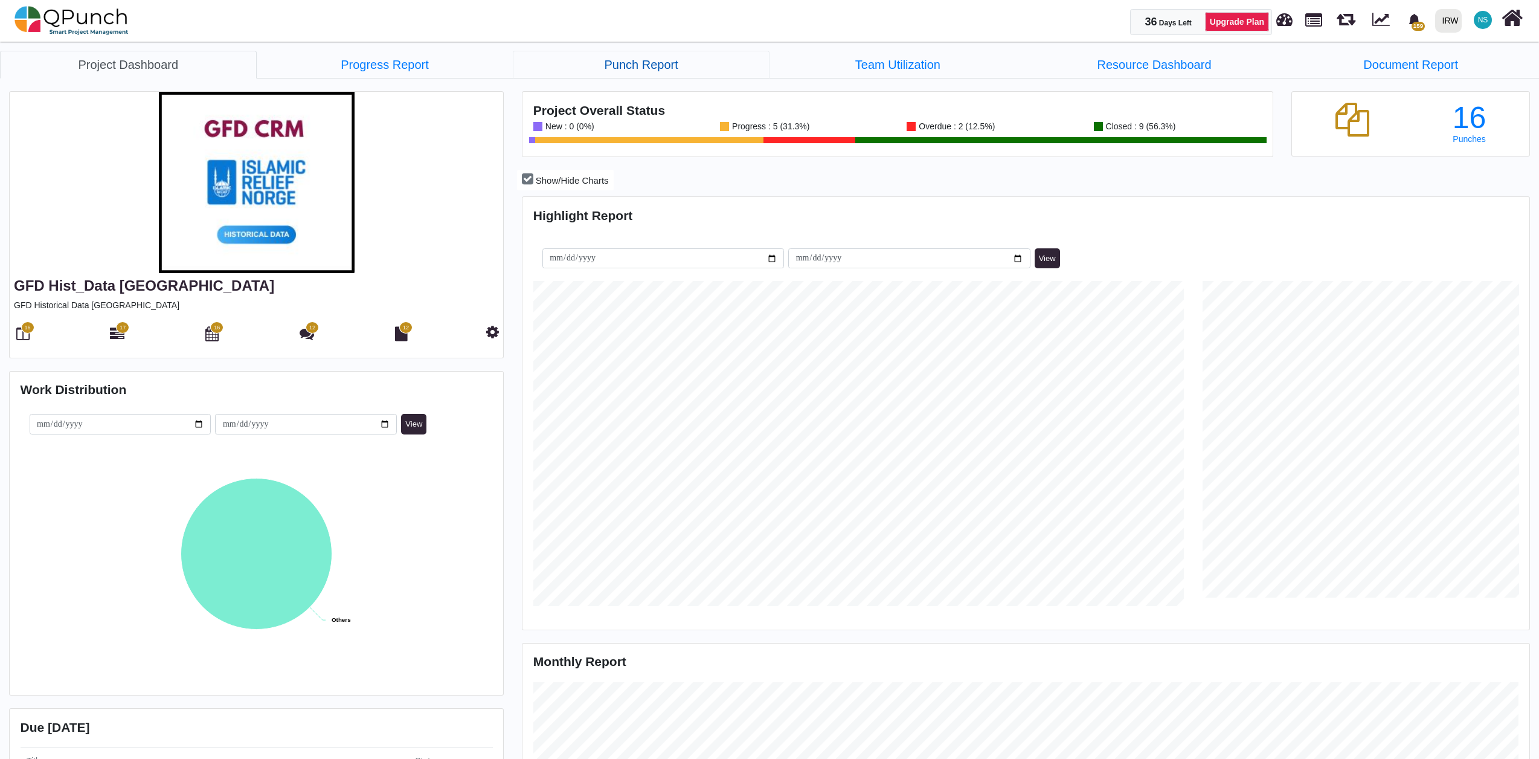
click at [650, 66] on link "Punch Report" at bounding box center [641, 65] width 257 height 28
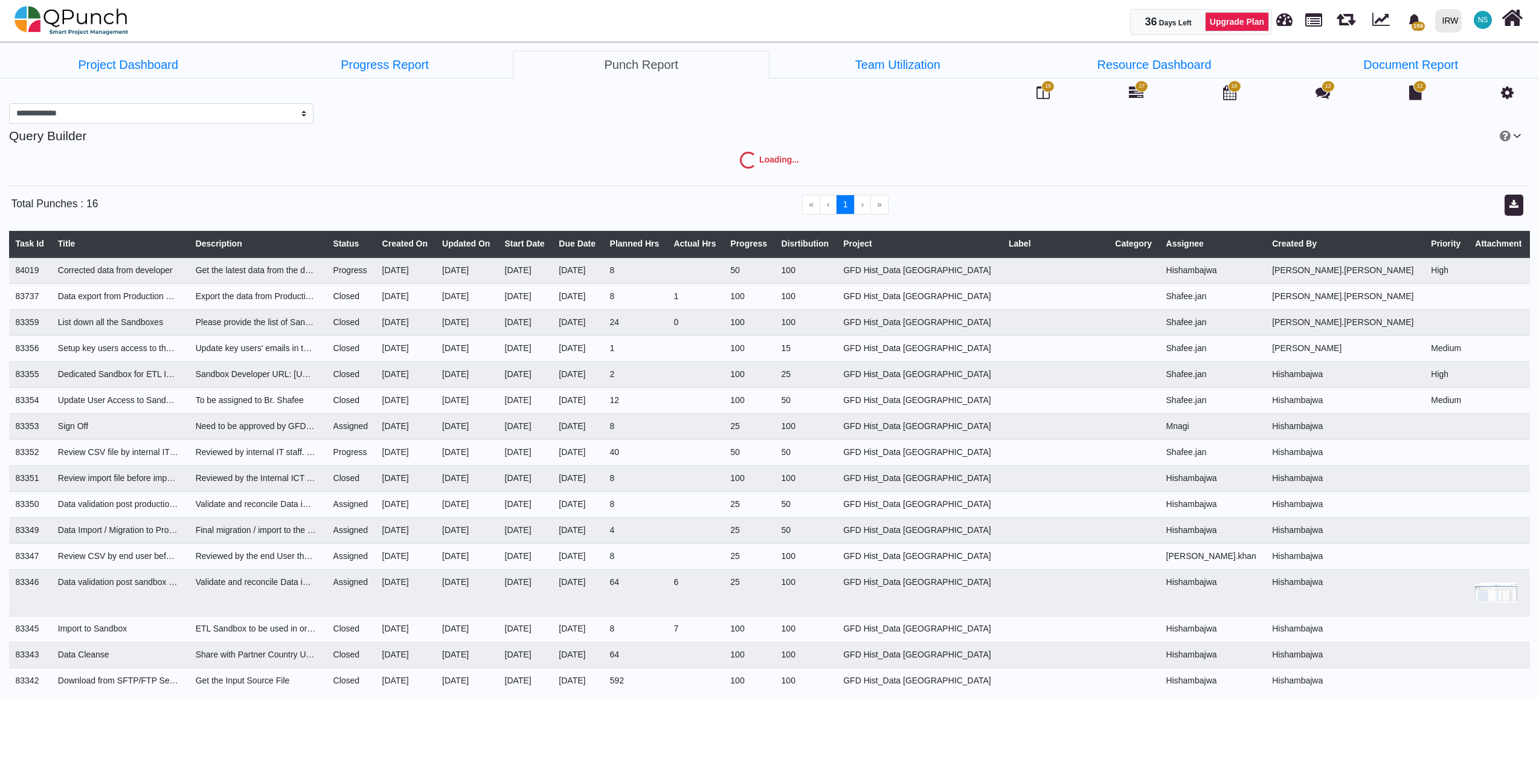
select select "***"
select select "****"
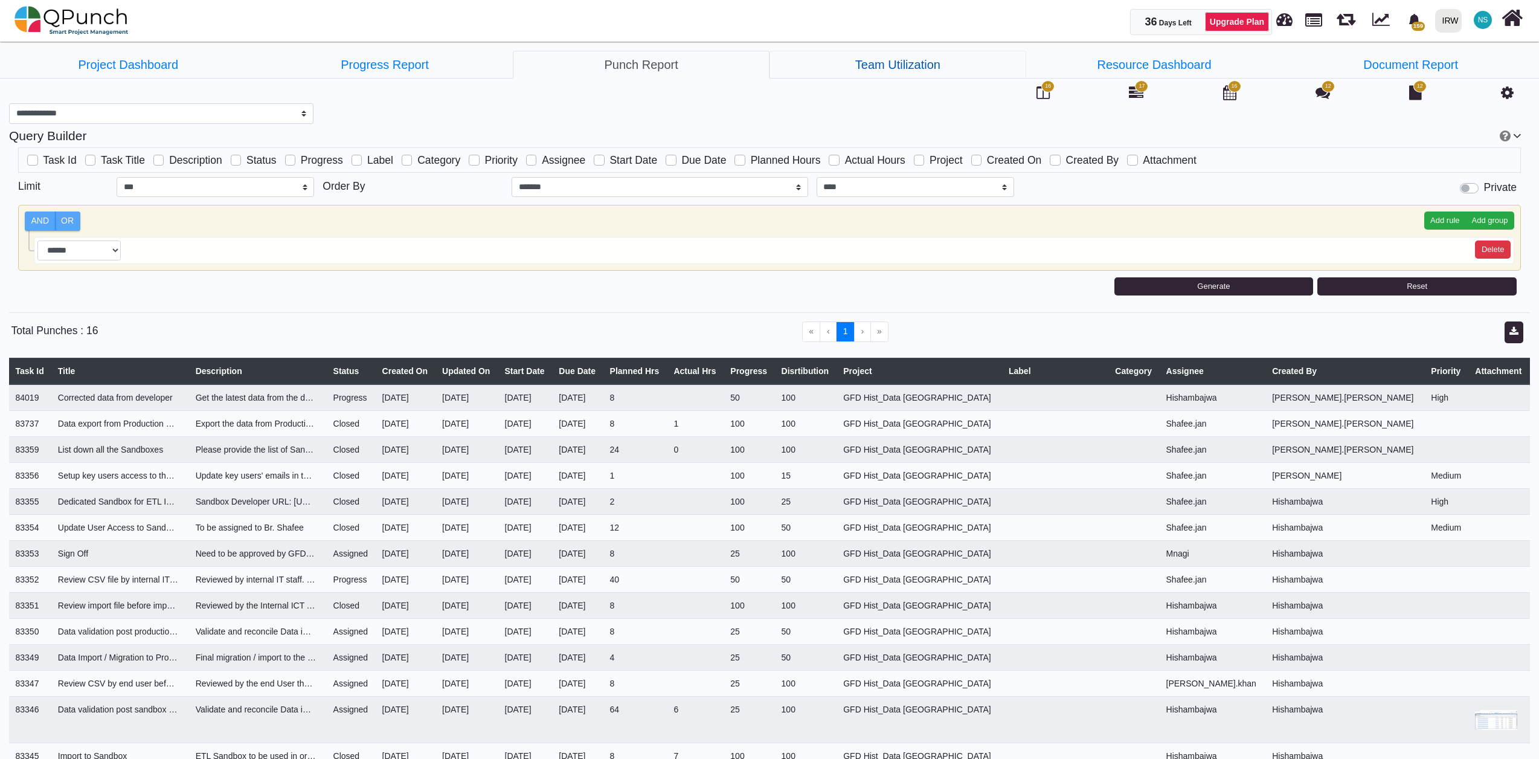
click at [910, 64] on link "Team Utilization" at bounding box center [897, 65] width 257 height 28
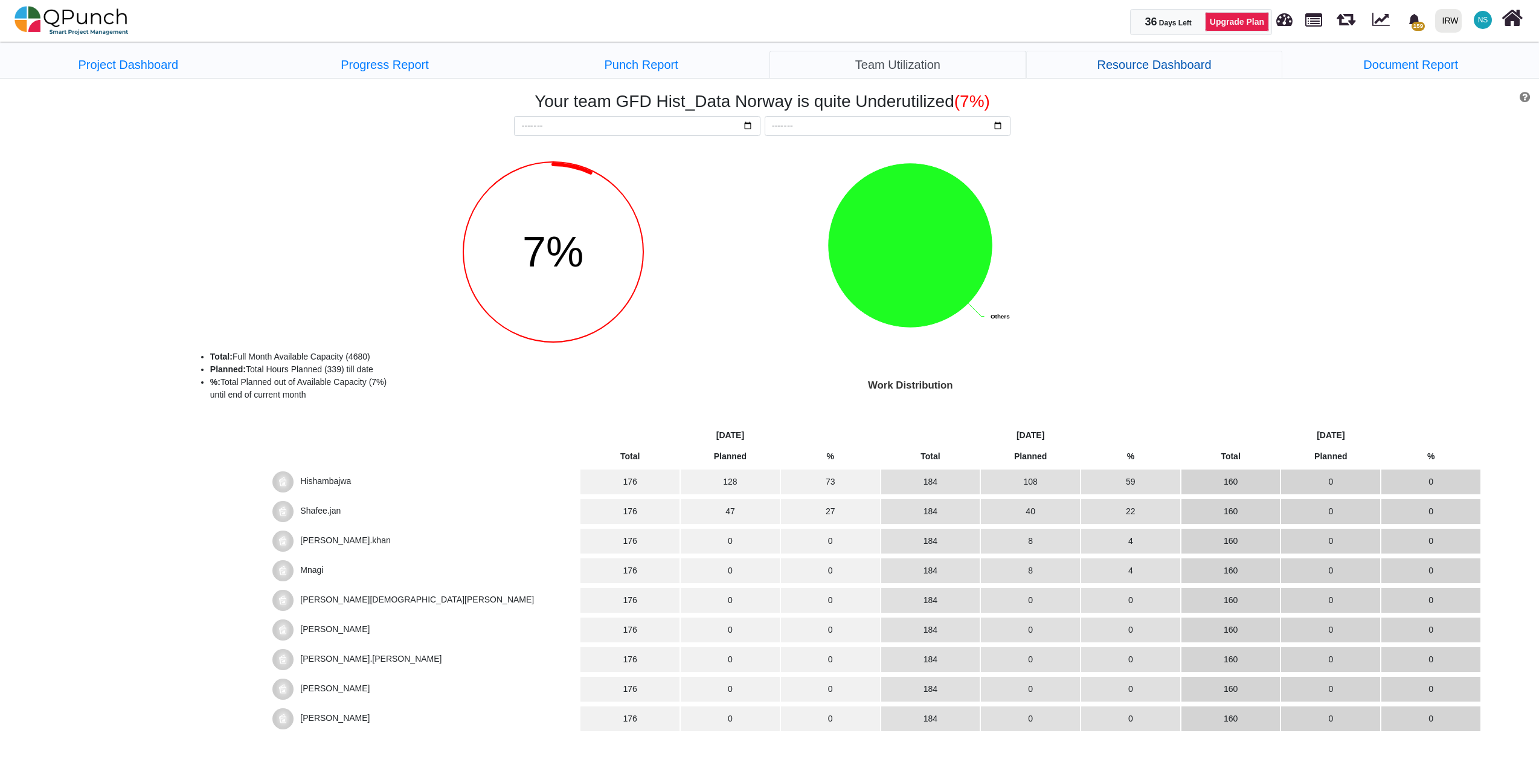
click at [1158, 63] on link "Resource Dashboard" at bounding box center [1154, 65] width 257 height 28
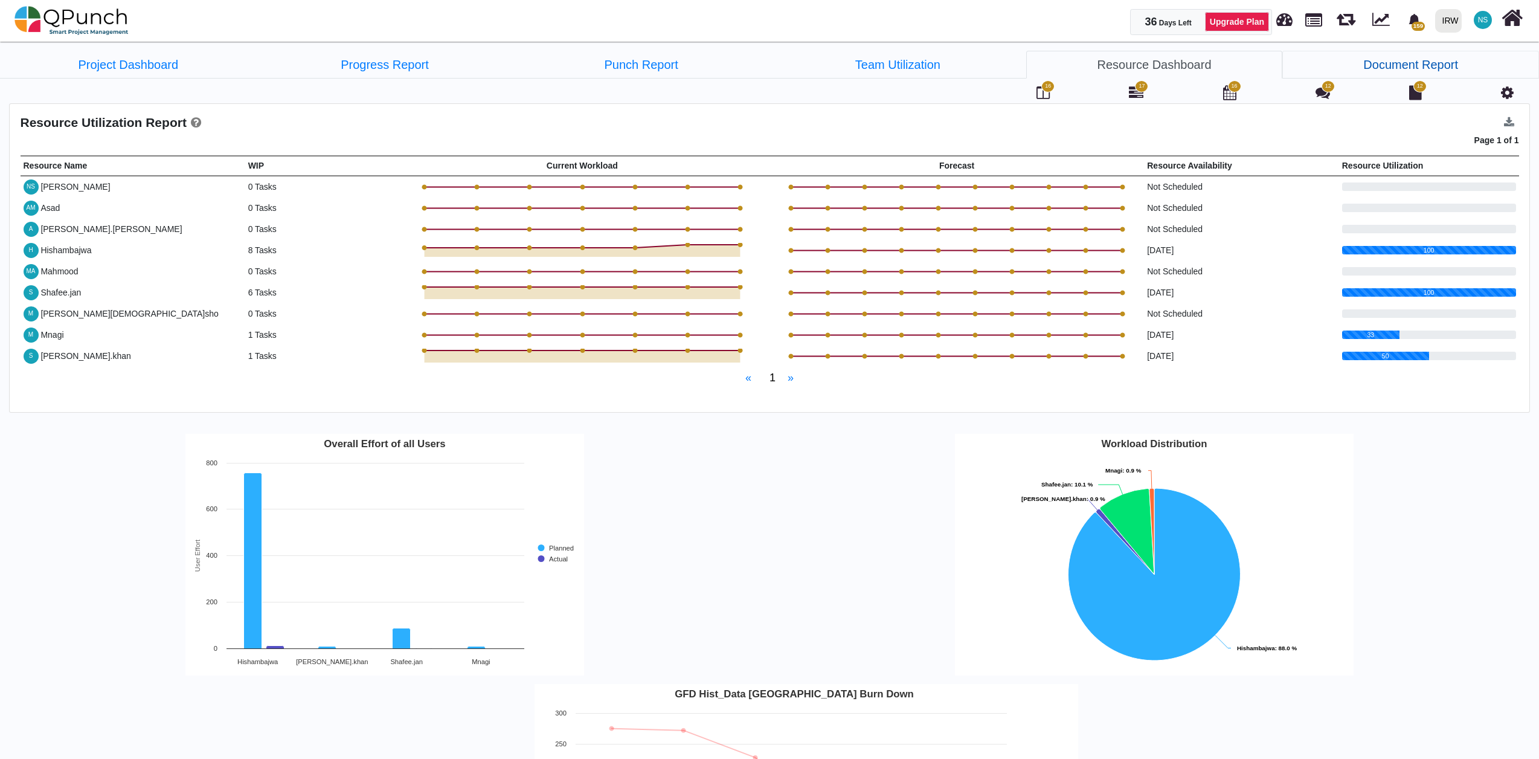
click at [1425, 64] on link "Document Report" at bounding box center [1410, 65] width 257 height 28
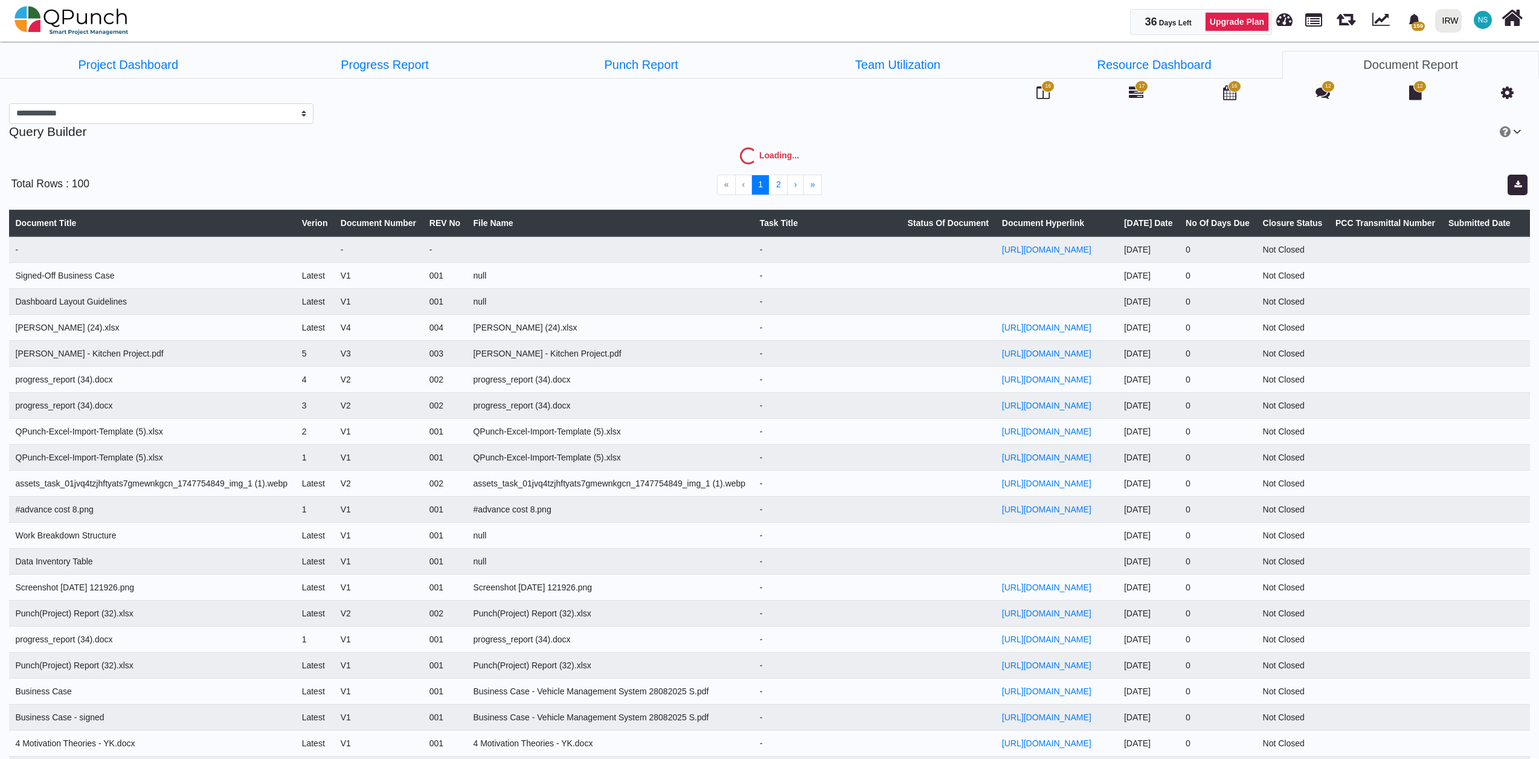
select select "***"
select select
select select "****"
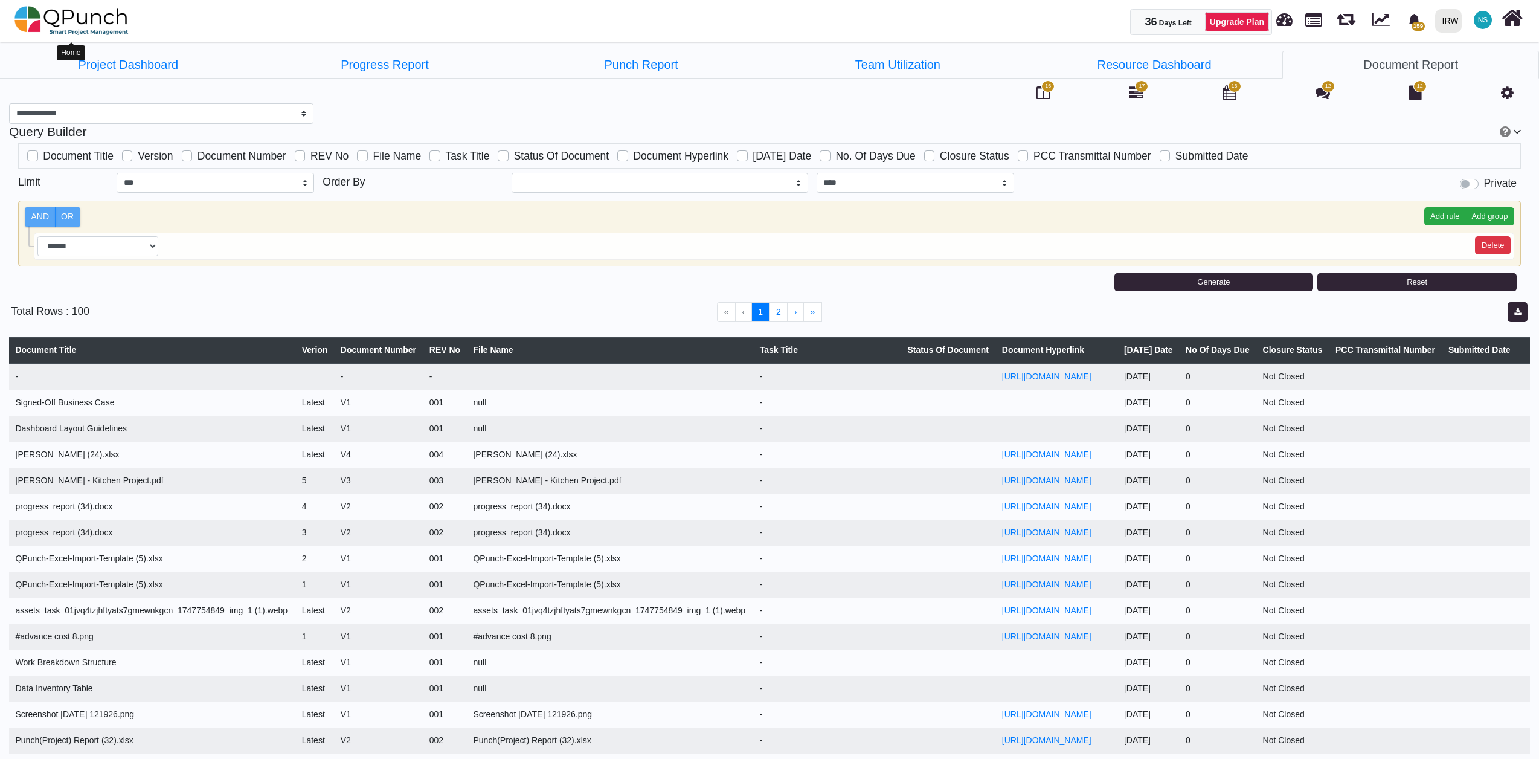
click at [52, 19] on img at bounding box center [71, 20] width 114 height 36
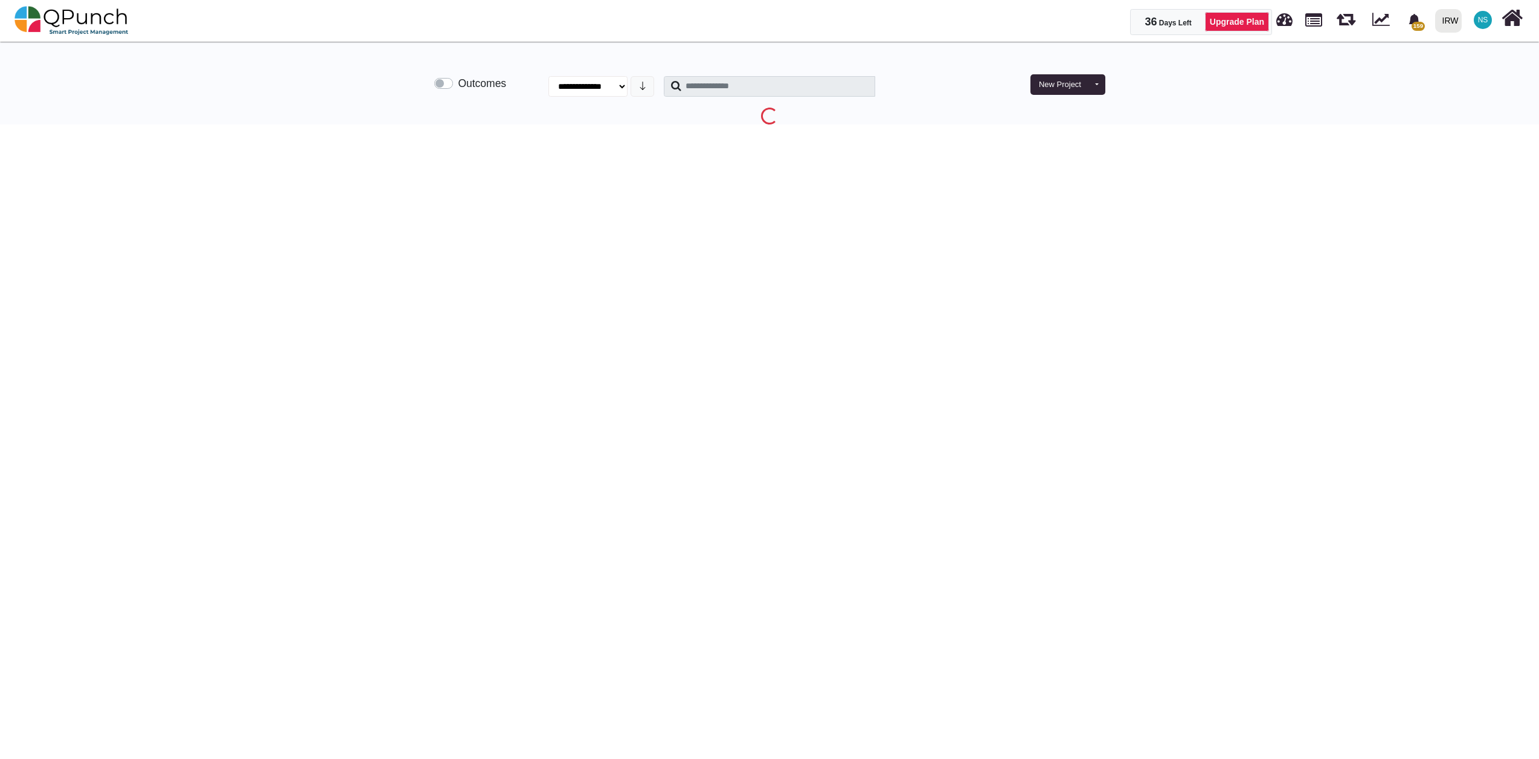
select select "**********"
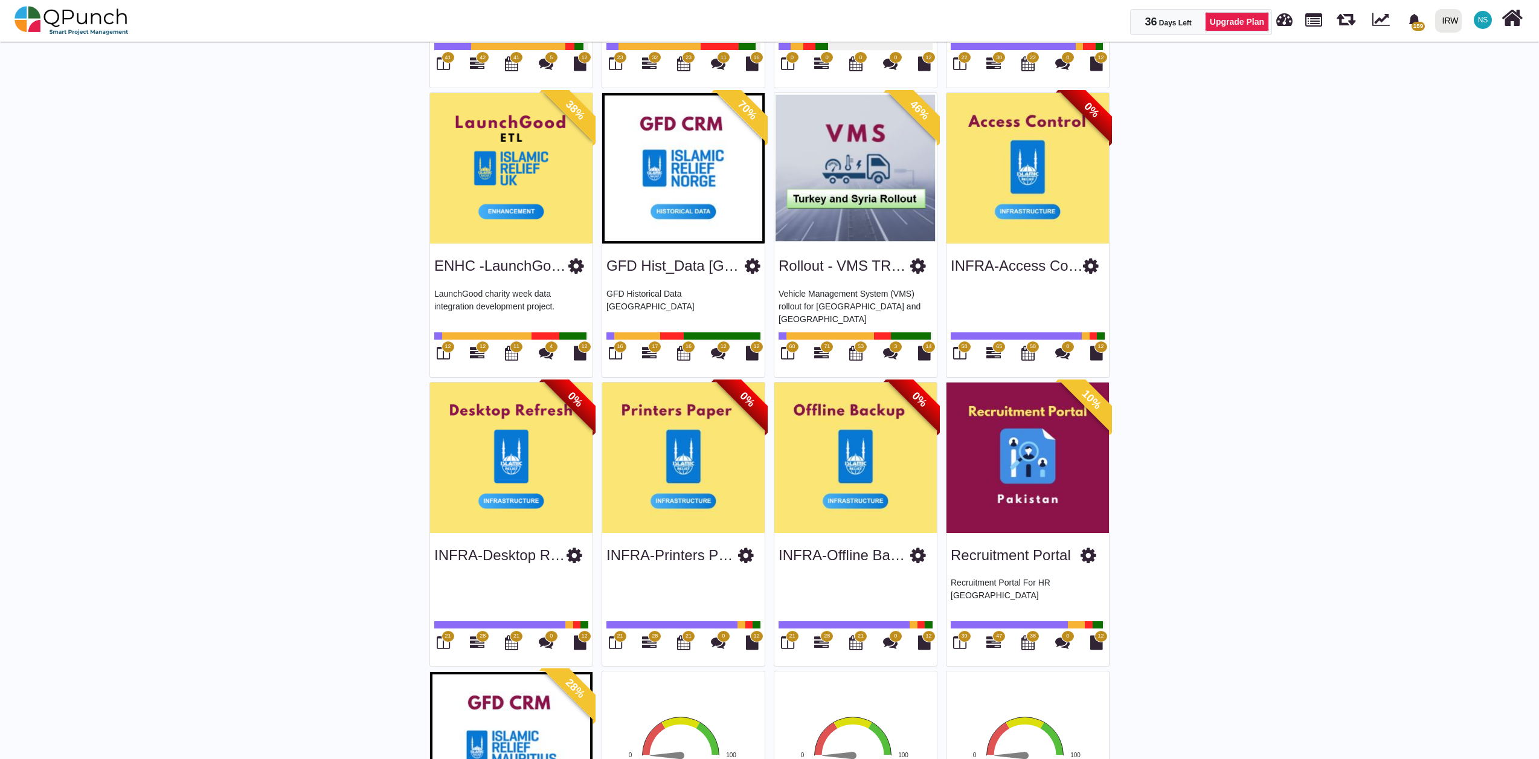
scroll to position [2018, 0]
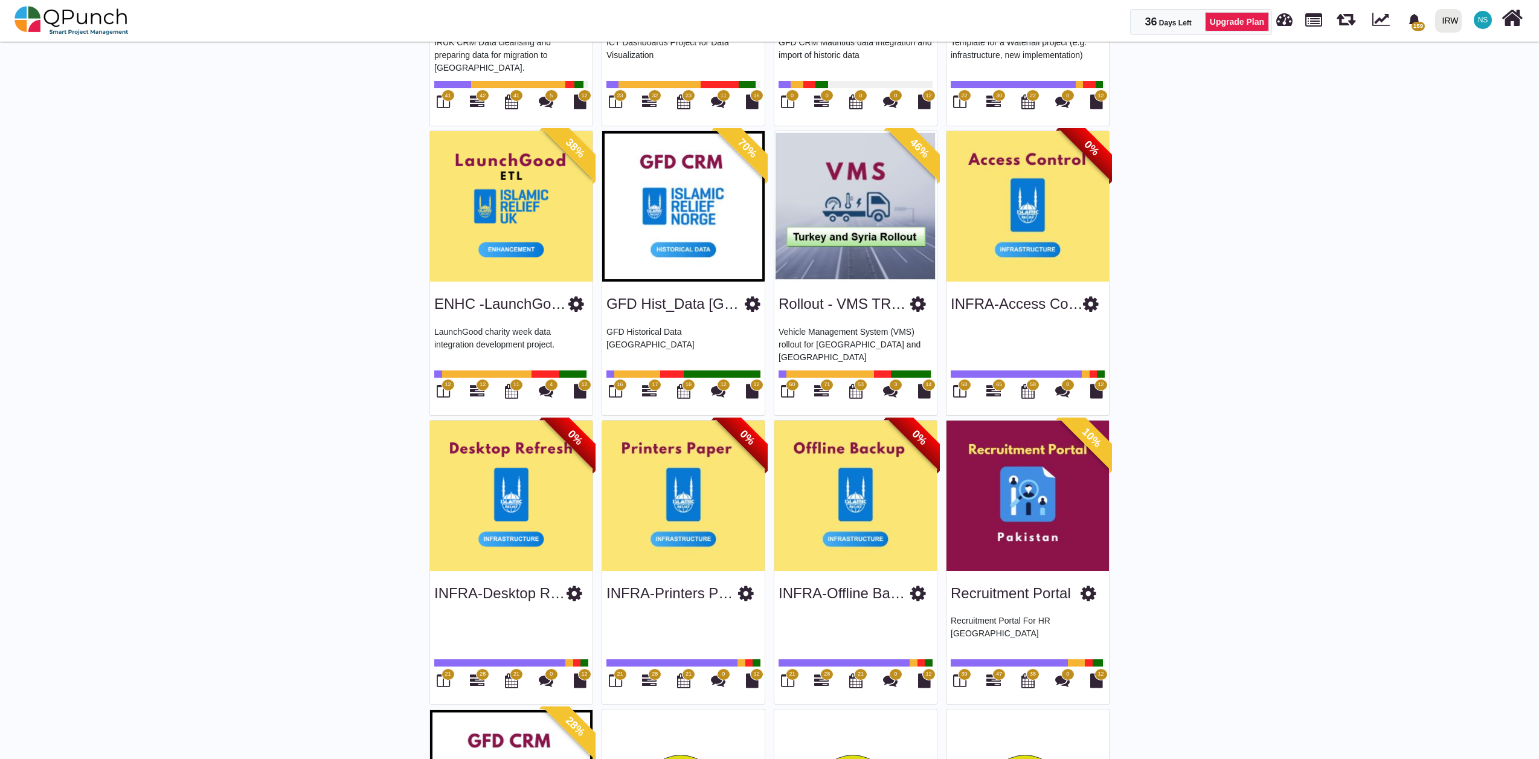
click at [652, 388] on span "17" at bounding box center [655, 384] width 6 height 8
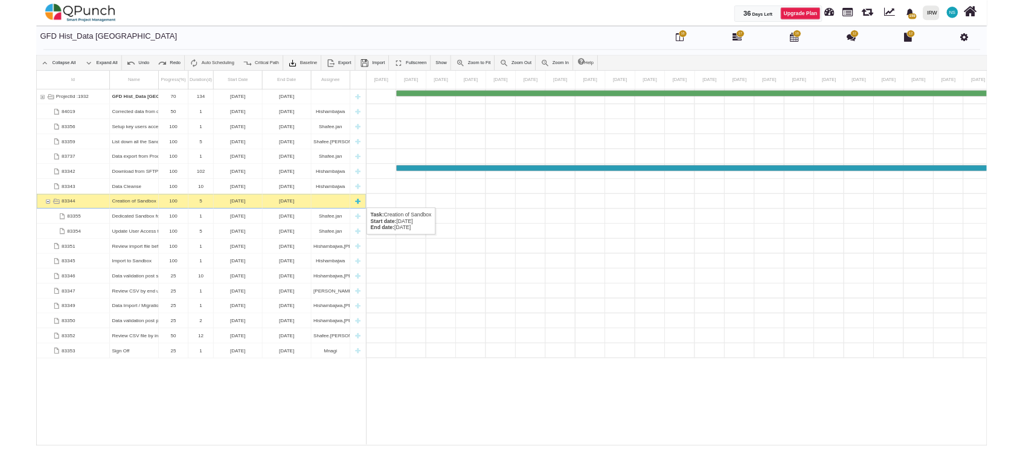
scroll to position [0, 5254]
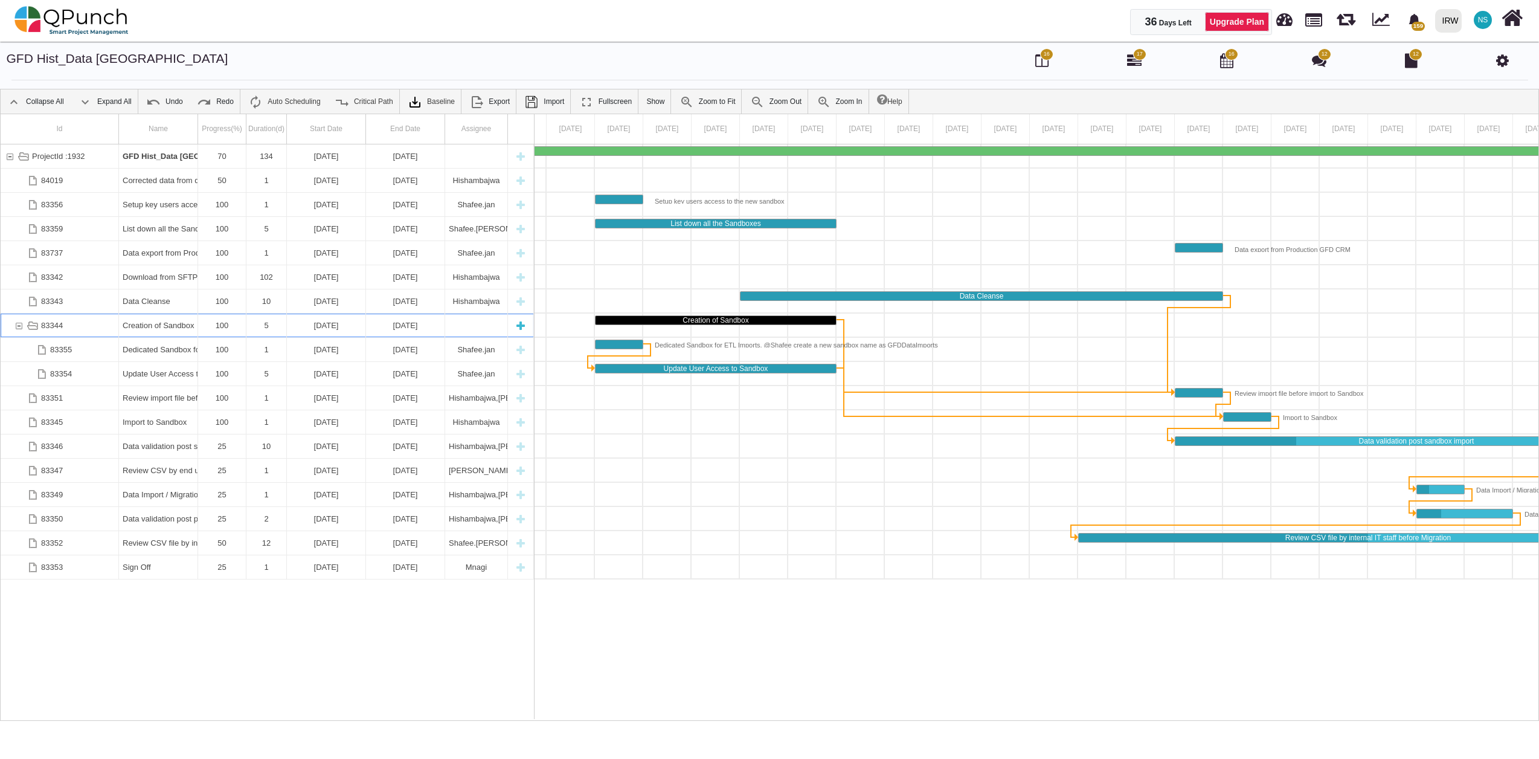
click at [17, 324] on div "83344" at bounding box center [18, 325] width 11 height 24
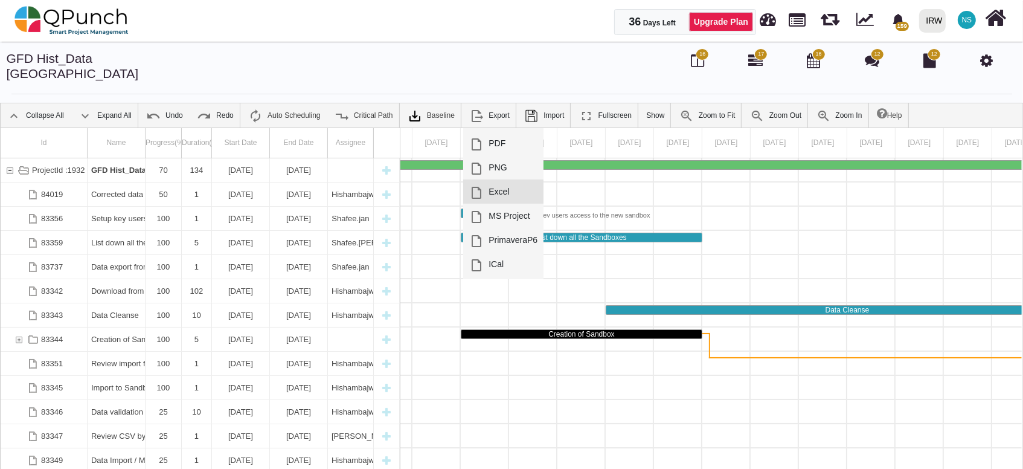
click at [483, 179] on link "Excel" at bounding box center [503, 191] width 80 height 24
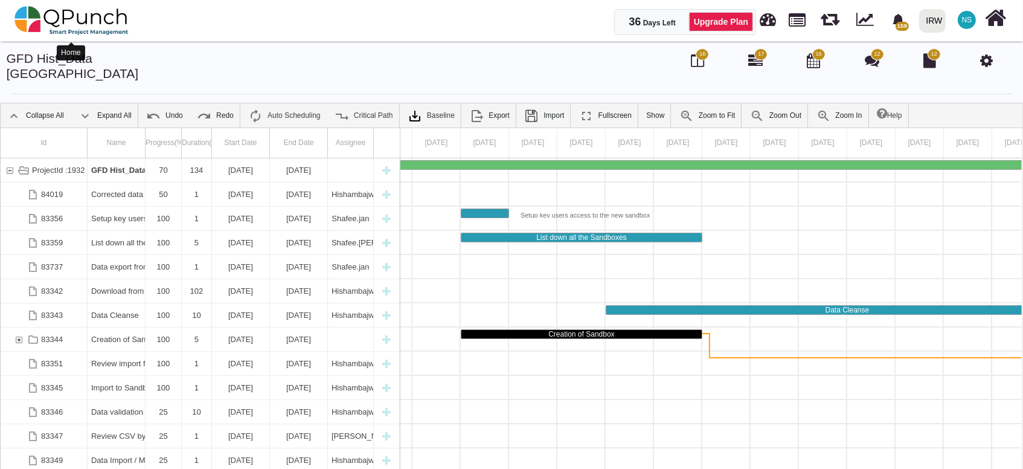
click at [57, 16] on img at bounding box center [71, 20] width 114 height 36
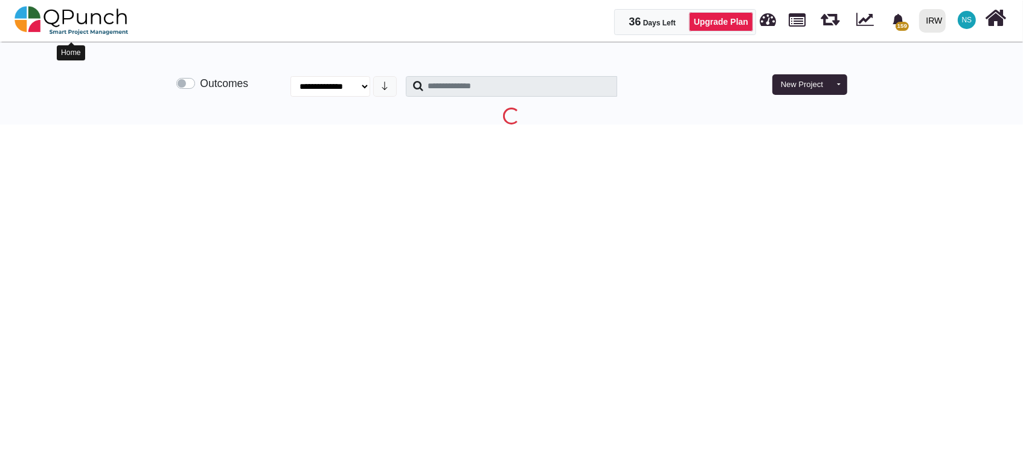
select select "**********"
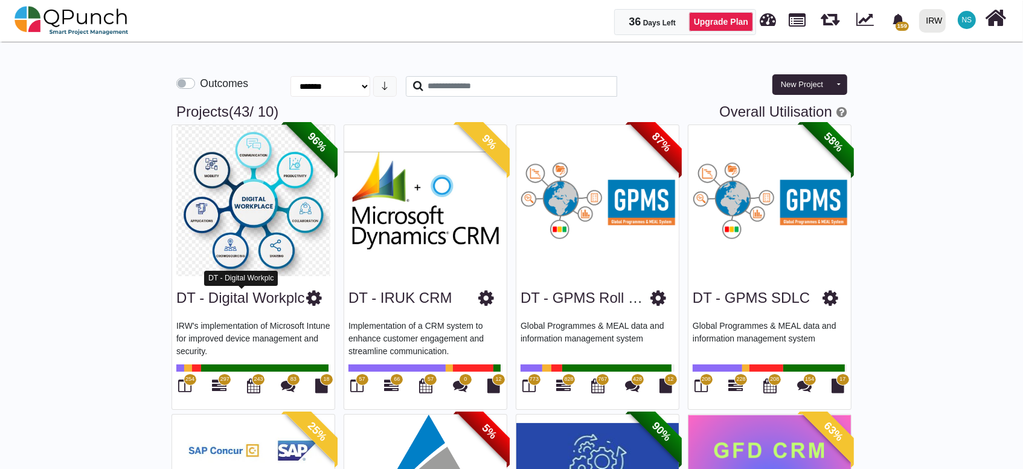
click at [208, 300] on link "DT - Digital Workplc" at bounding box center [240, 297] width 128 height 16
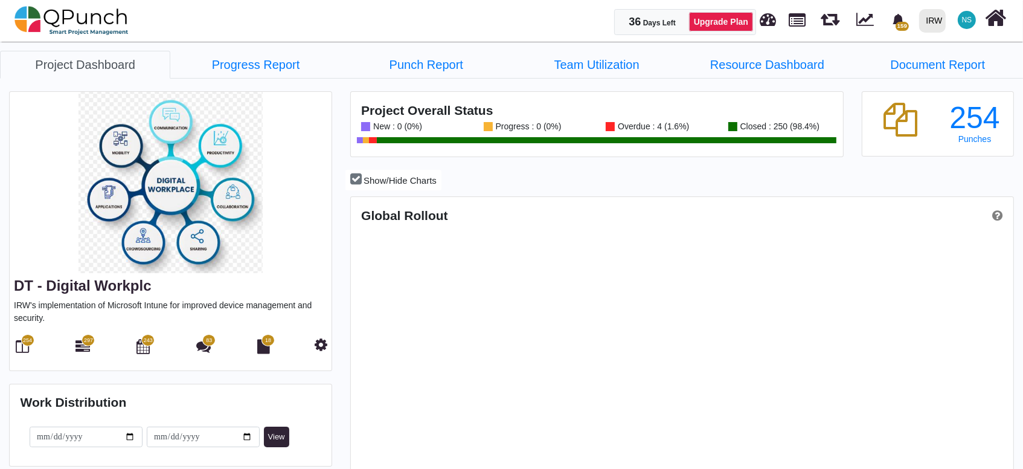
scroll to position [210, 220]
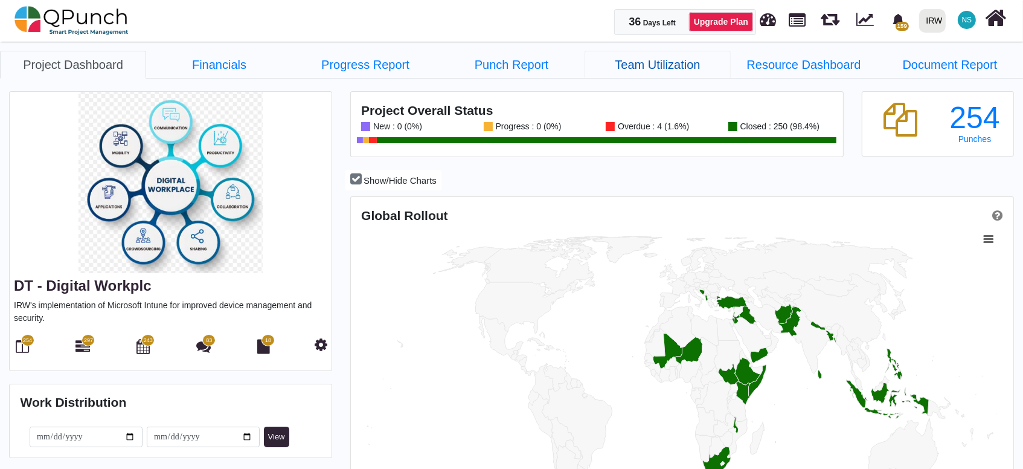
click at [629, 65] on link "Team Utilization" at bounding box center [658, 65] width 146 height 28
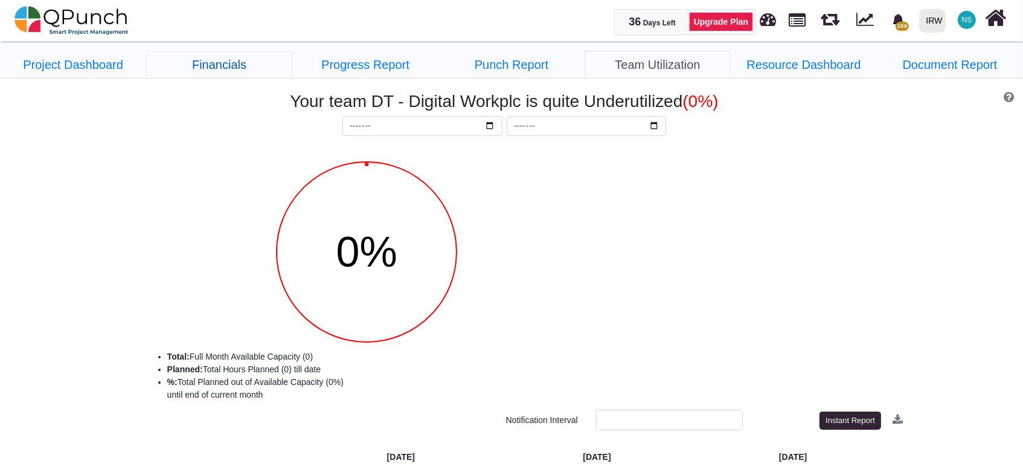
click at [225, 62] on link "Financials" at bounding box center [219, 65] width 146 height 28
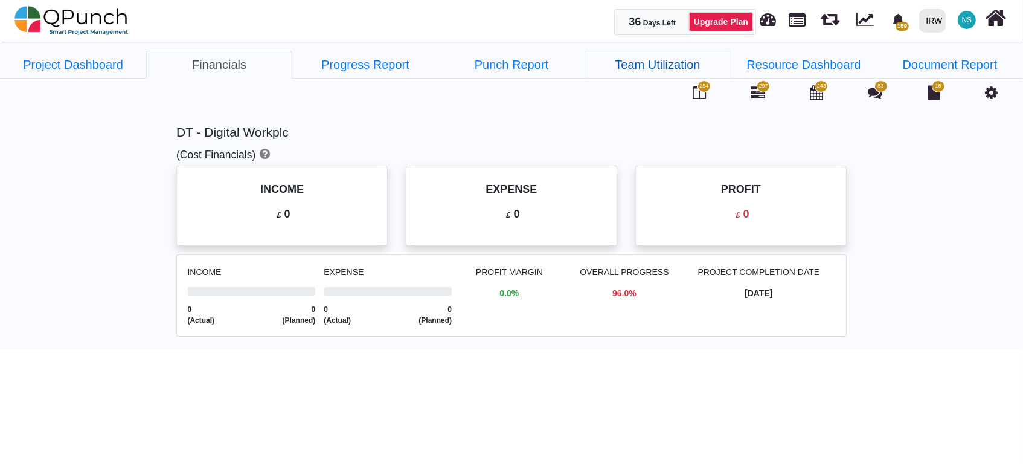
click at [657, 68] on link "Team Utilization" at bounding box center [658, 65] width 146 height 28
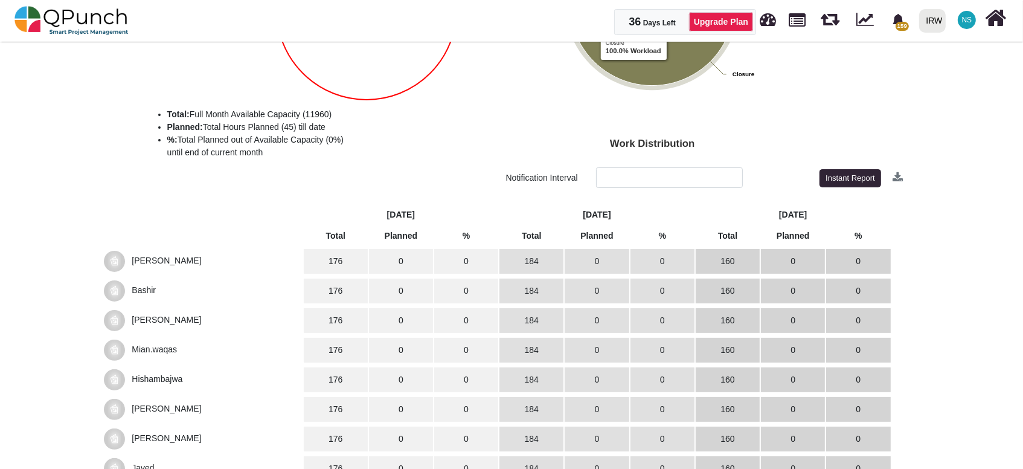
scroll to position [268, 0]
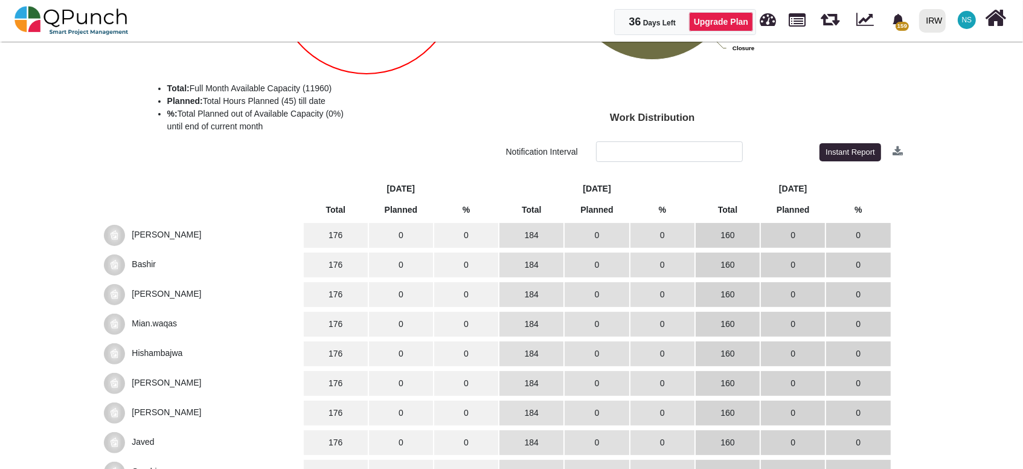
click at [159, 234] on span "[PERSON_NAME]" at bounding box center [166, 234] width 69 height 10
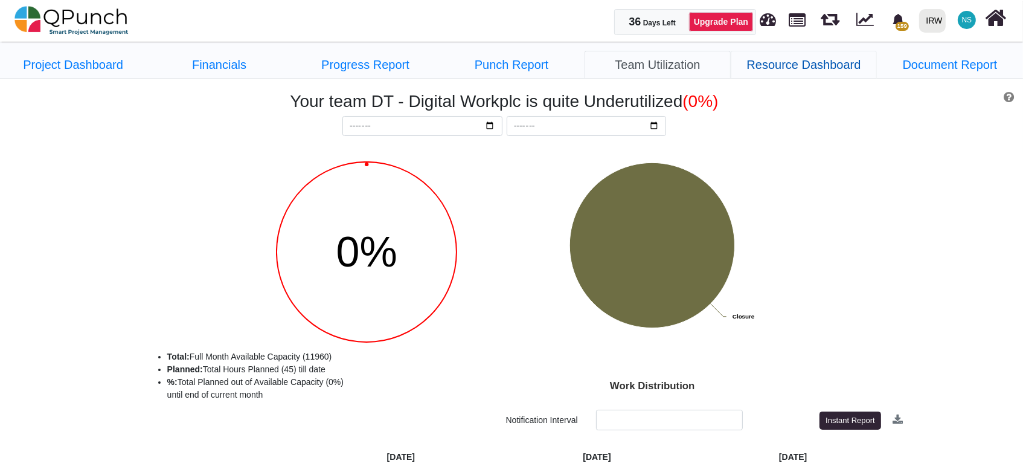
click at [789, 63] on link "Resource Dashboard" at bounding box center [804, 65] width 146 height 28
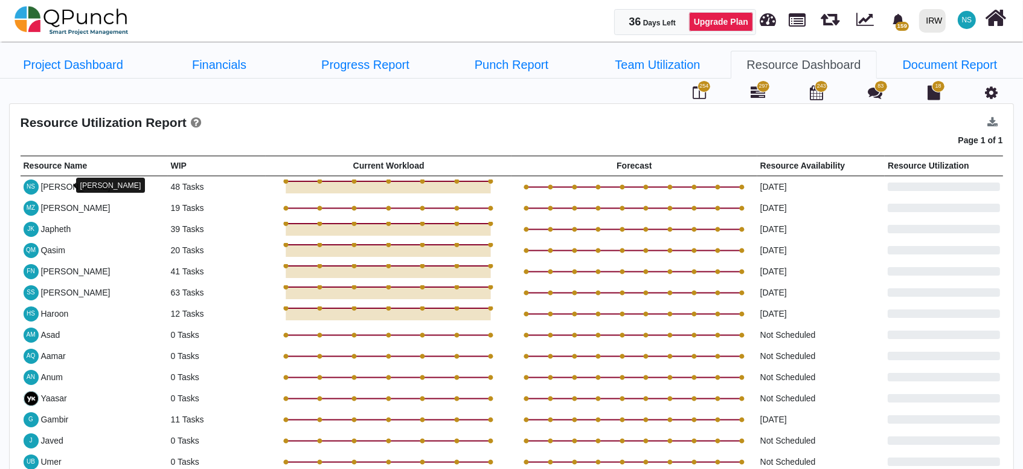
click at [53, 184] on div "[PERSON_NAME]" at bounding box center [74, 187] width 69 height 13
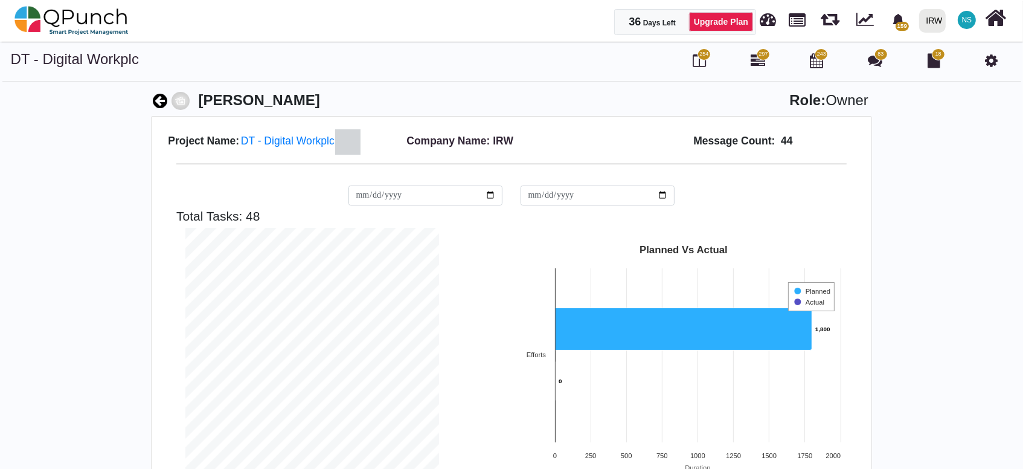
click at [159, 101] on icon at bounding box center [160, 100] width 14 height 17
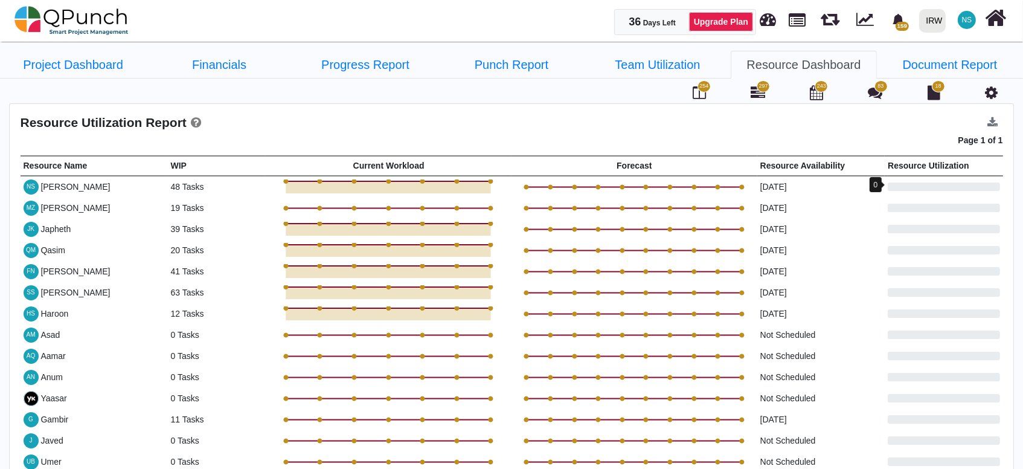
click at [931, 184] on div "0" at bounding box center [944, 186] width 112 height 8
click at [994, 121] on icon at bounding box center [993, 122] width 10 height 11
